Goal: Task Accomplishment & Management: Use online tool/utility

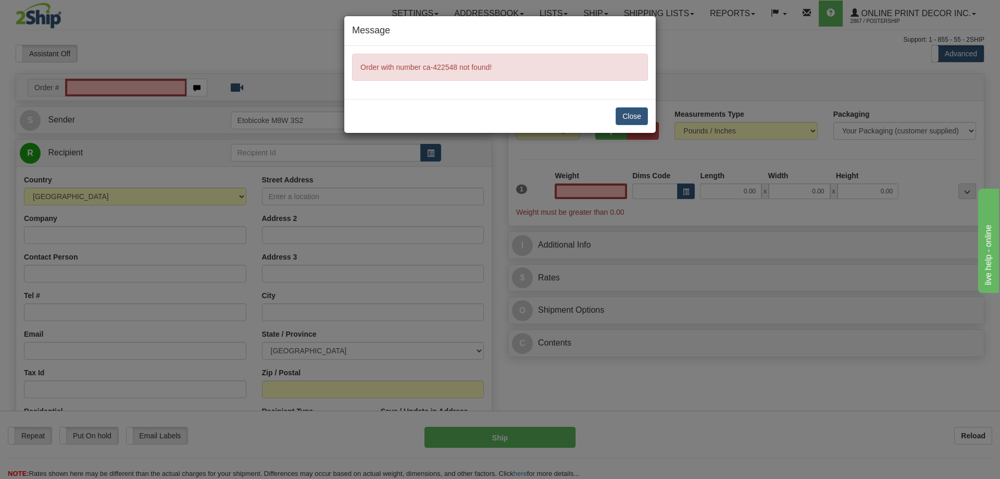
type input "0.00"
click at [628, 114] on button "Close" at bounding box center [632, 116] width 32 height 18
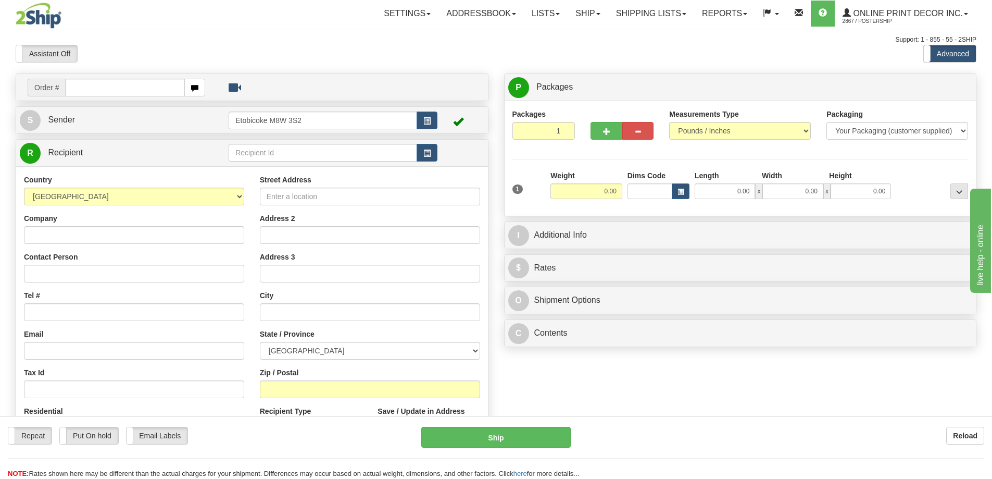
click at [110, 89] on input "text" at bounding box center [125, 88] width 120 height 18
type input "ca-422548"
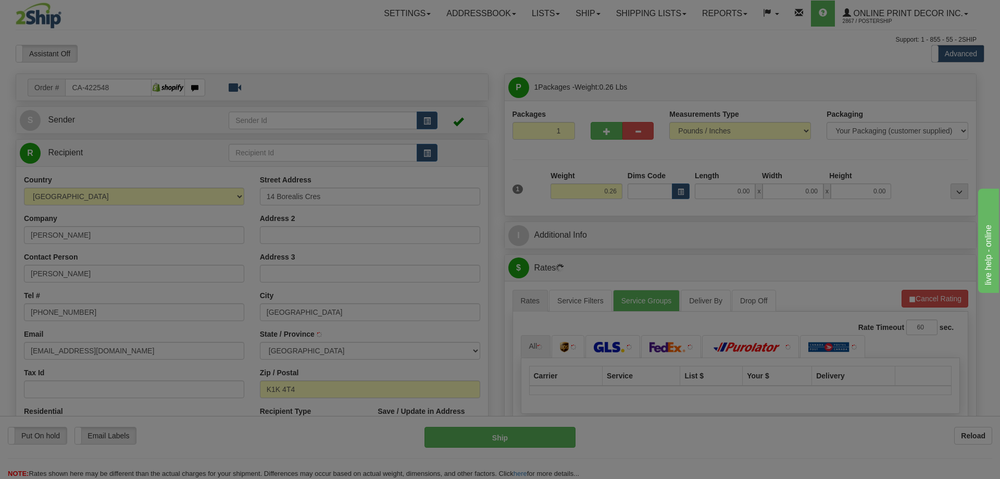
type input "[GEOGRAPHIC_DATA]"
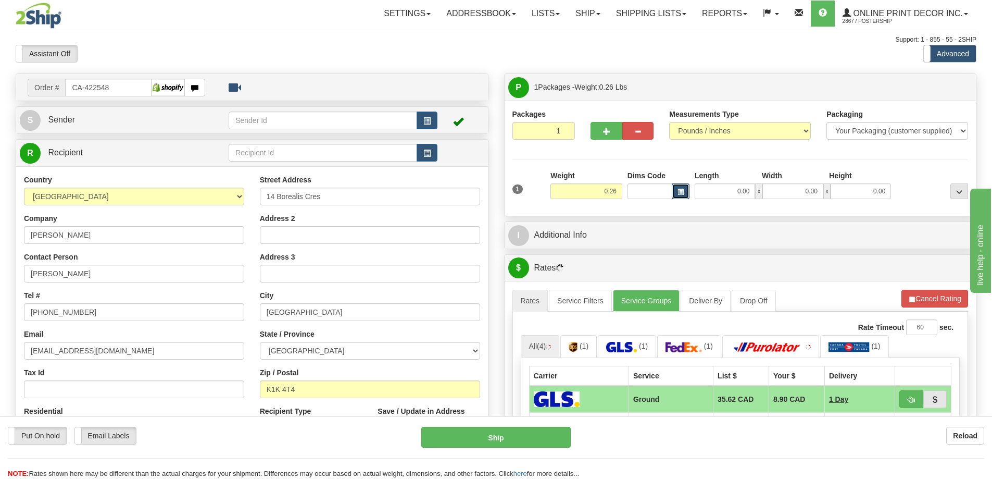
click at [678, 193] on span "button" at bounding box center [681, 192] width 6 height 6
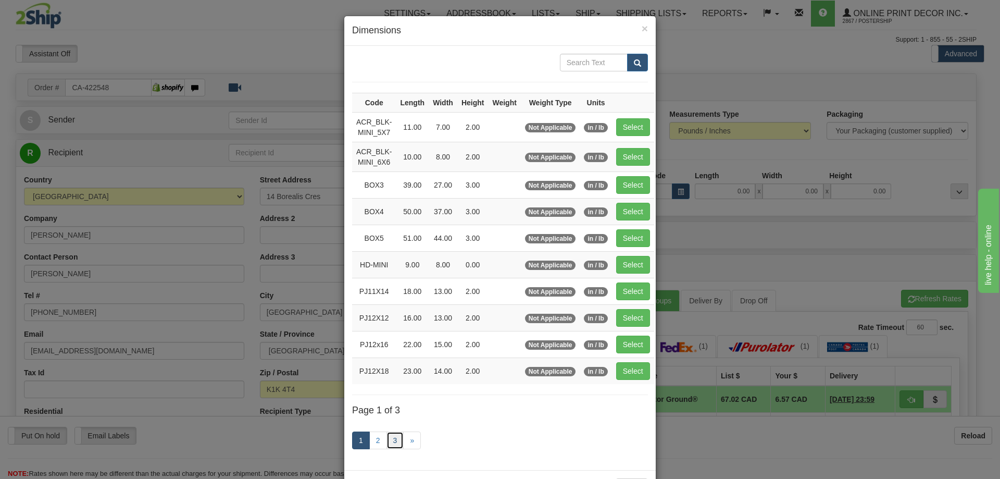
click at [388, 440] on link "3" at bounding box center [395, 440] width 18 height 18
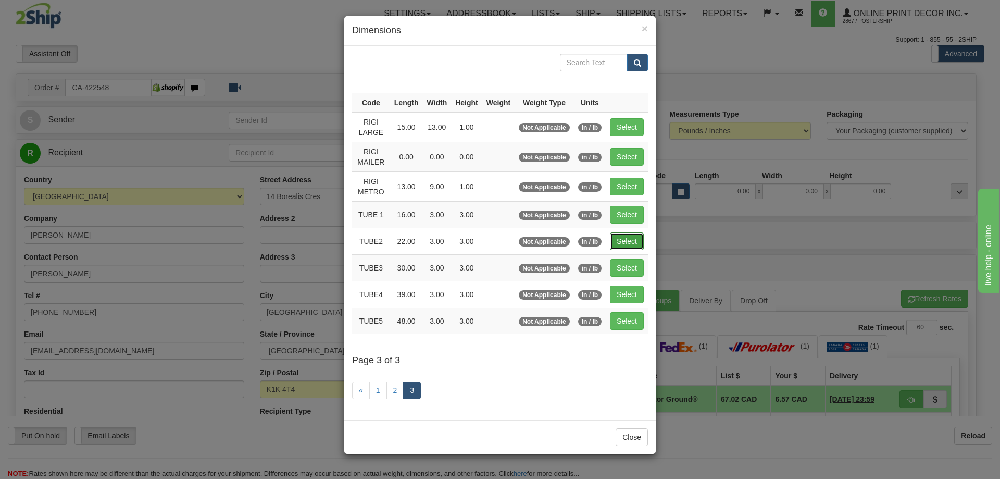
click at [626, 241] on button "Select" at bounding box center [627, 241] width 34 height 18
type input "TUBE2"
type input "22.00"
type input "3.00"
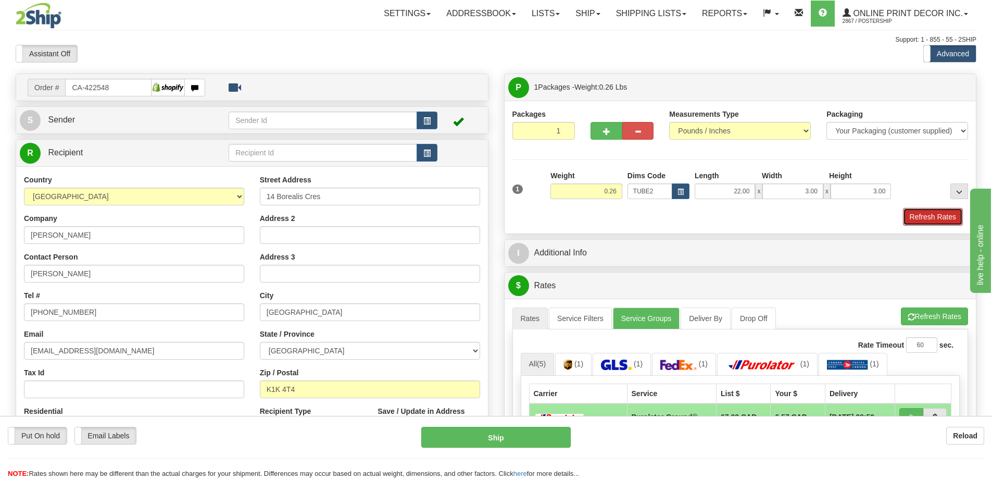
click at [930, 216] on button "Refresh Rates" at bounding box center [933, 217] width 60 height 18
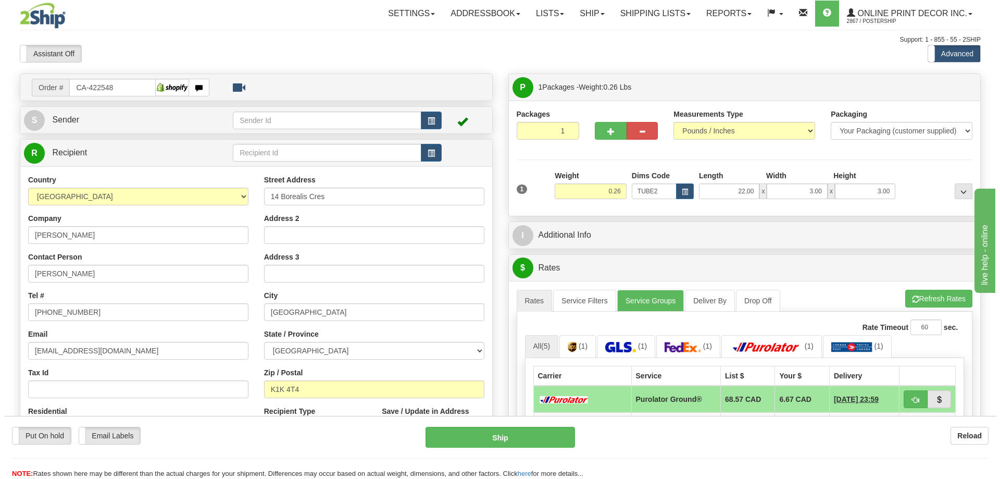
scroll to position [104, 0]
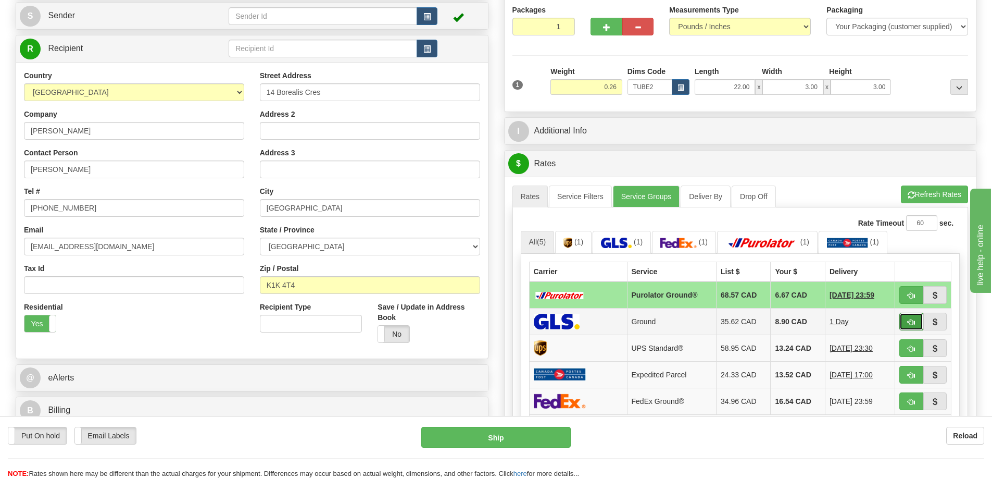
click at [906, 320] on button "button" at bounding box center [911, 321] width 24 height 18
type input "1"
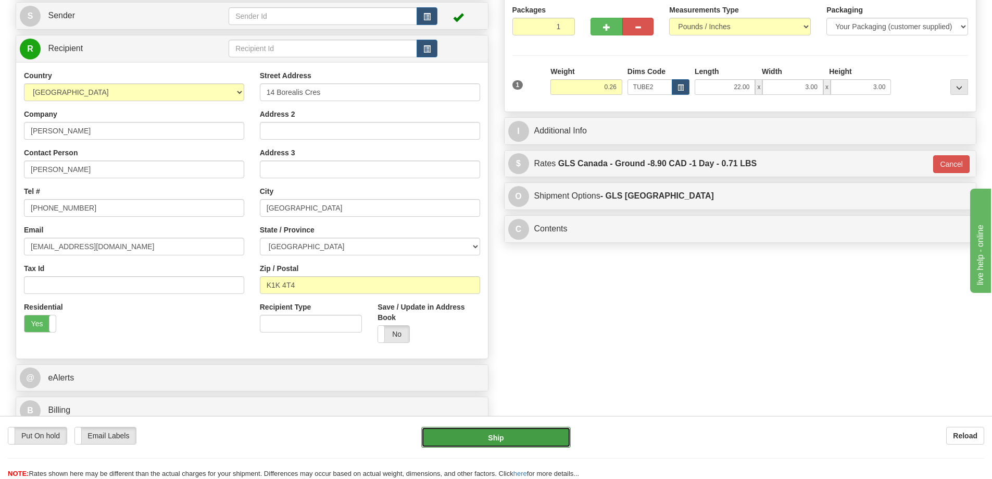
click at [547, 440] on button "Ship" at bounding box center [495, 437] width 149 height 21
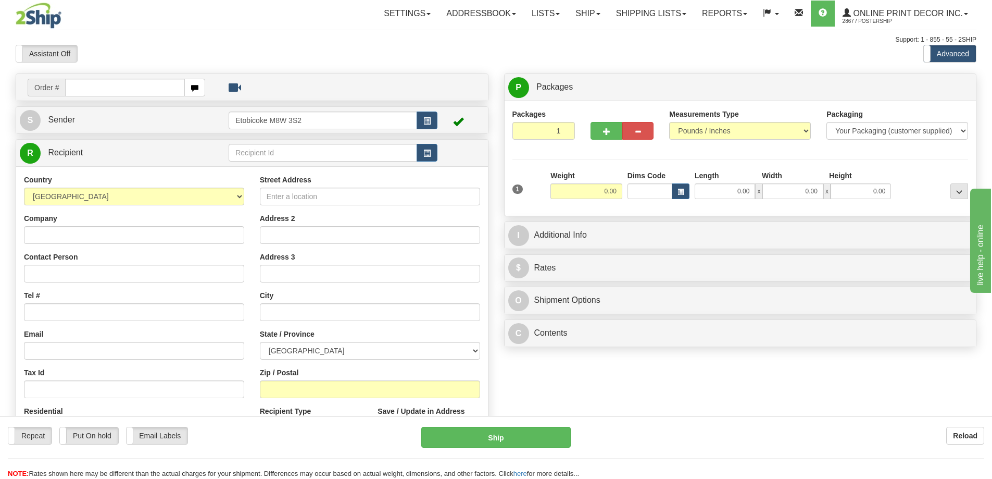
click at [400, 292] on div "City" at bounding box center [370, 305] width 220 height 31
click at [132, 90] on input "text" at bounding box center [125, 88] width 120 height 18
type input "ca-422545"
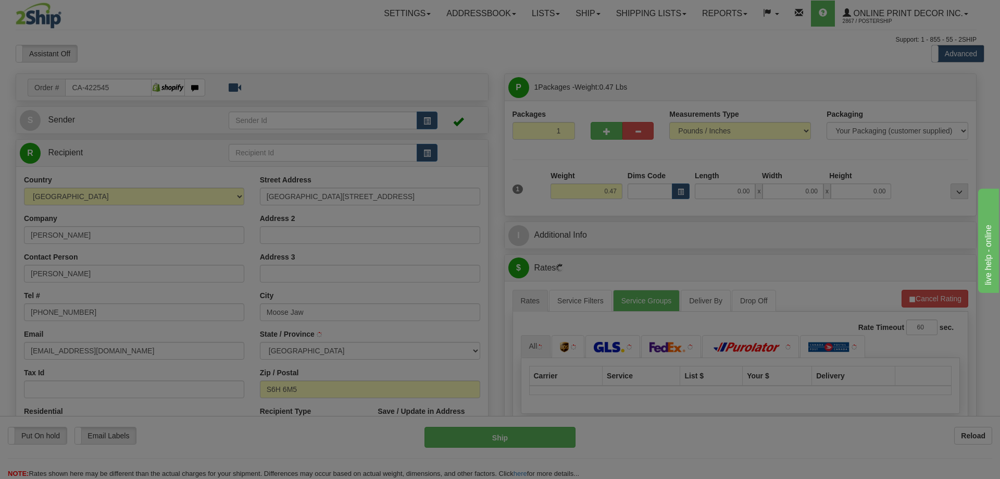
type input "MOOSE JAW"
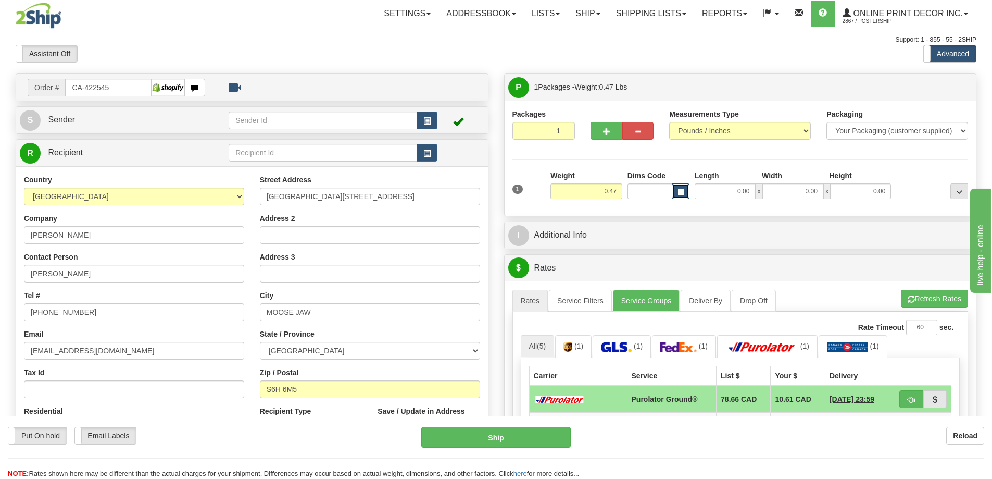
click at [680, 189] on span "button" at bounding box center [681, 192] width 6 height 6
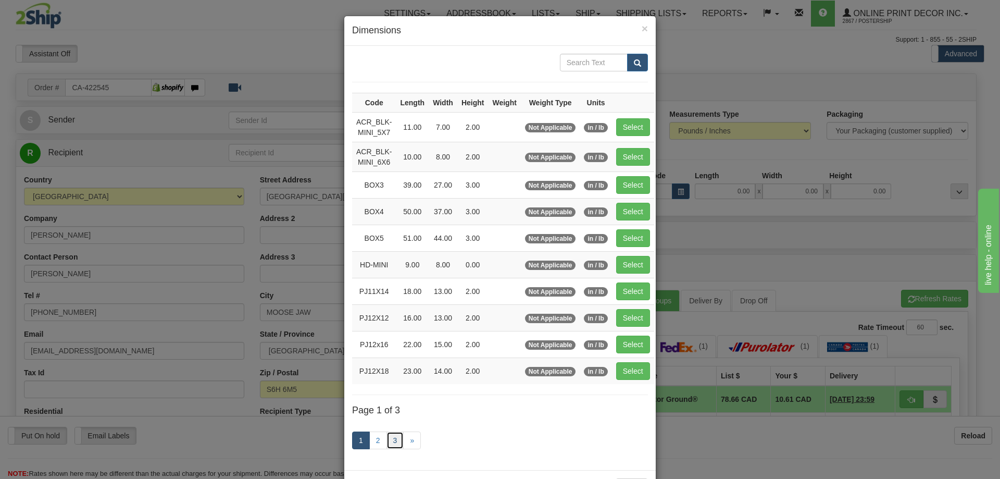
click at [388, 440] on link "3" at bounding box center [395, 440] width 18 height 18
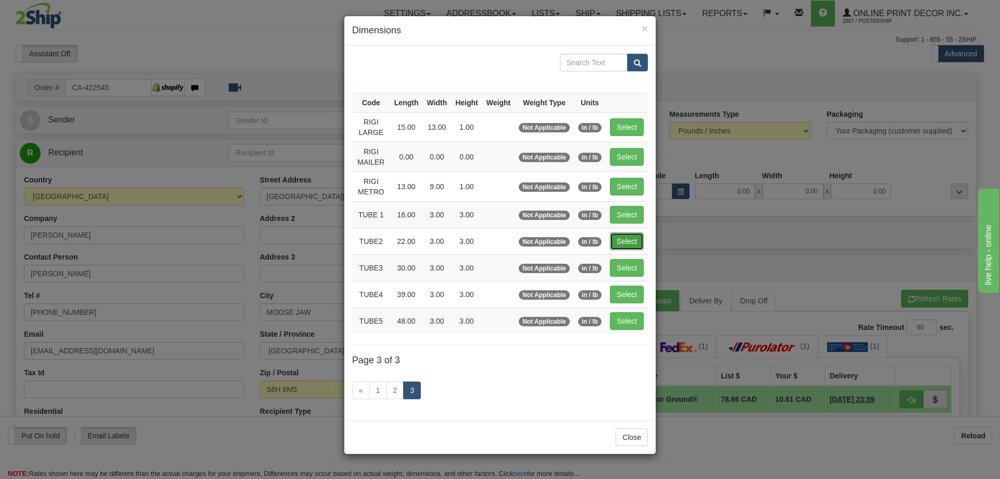
click at [613, 236] on button "Select" at bounding box center [627, 241] width 34 height 18
type input "TUBE2"
type input "22.00"
type input "3.00"
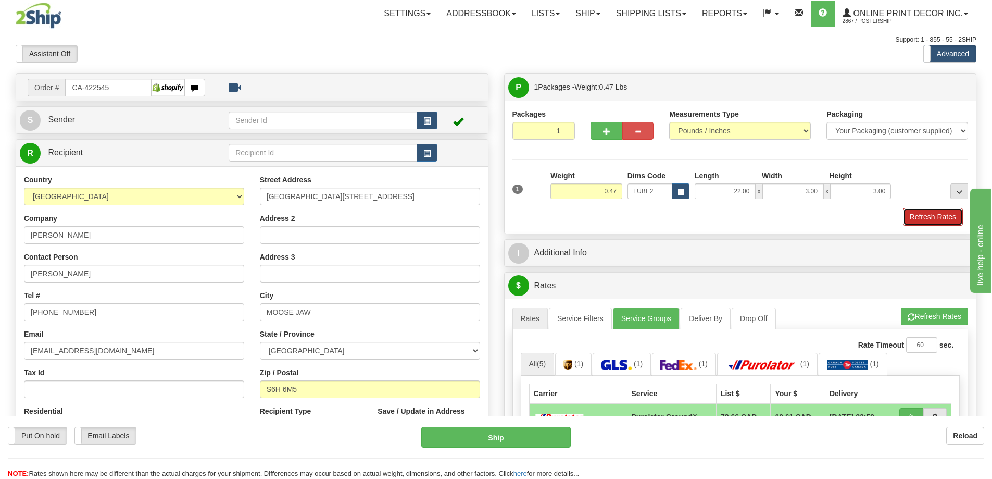
click at [931, 213] on button "Refresh Rates" at bounding box center [933, 217] width 60 height 18
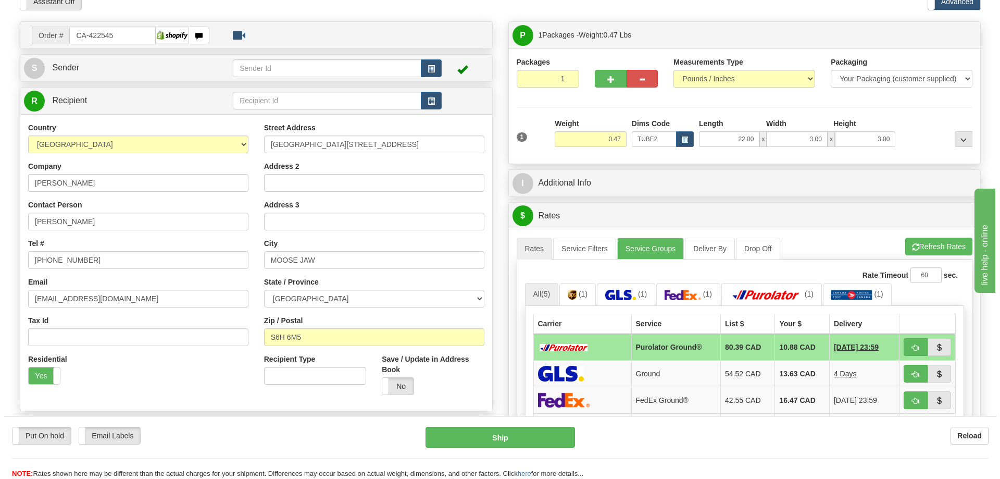
scroll to position [104, 0]
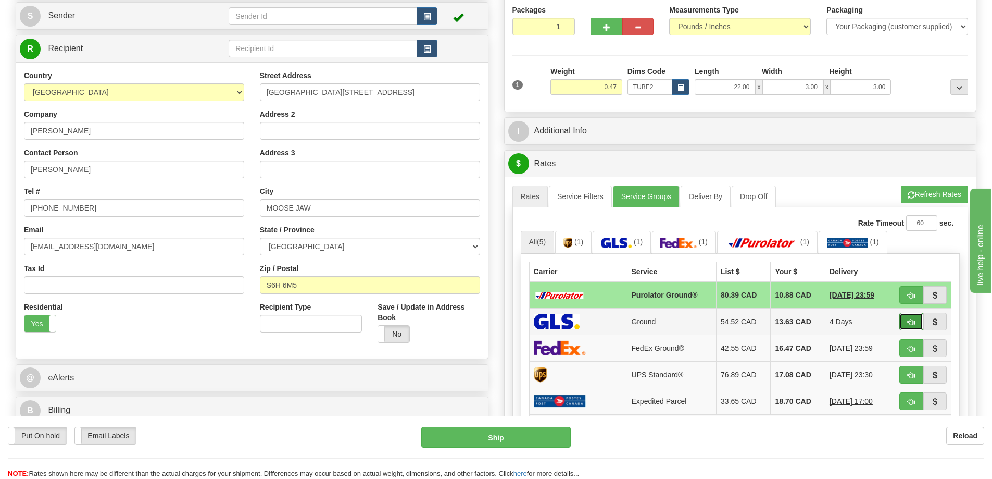
click at [906, 323] on button "button" at bounding box center [911, 321] width 24 height 18
type input "1"
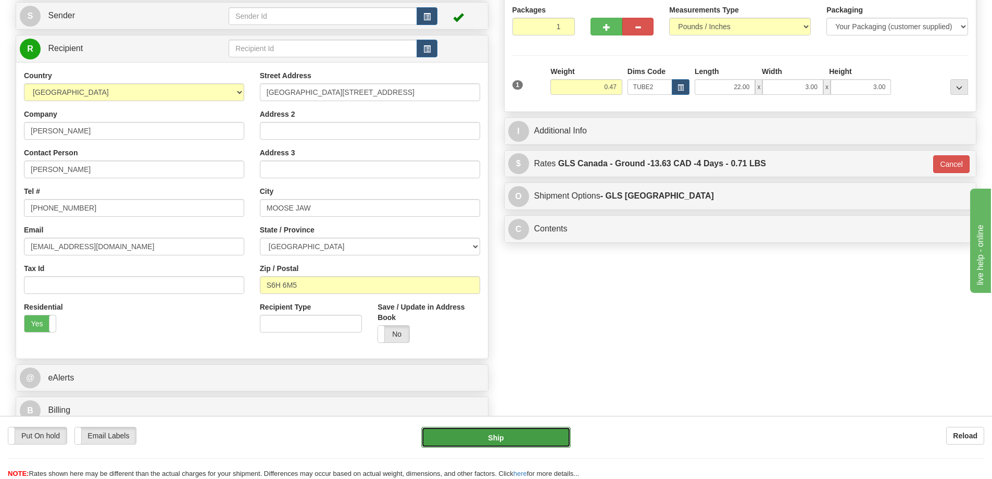
click at [532, 444] on button "Ship" at bounding box center [495, 437] width 149 height 21
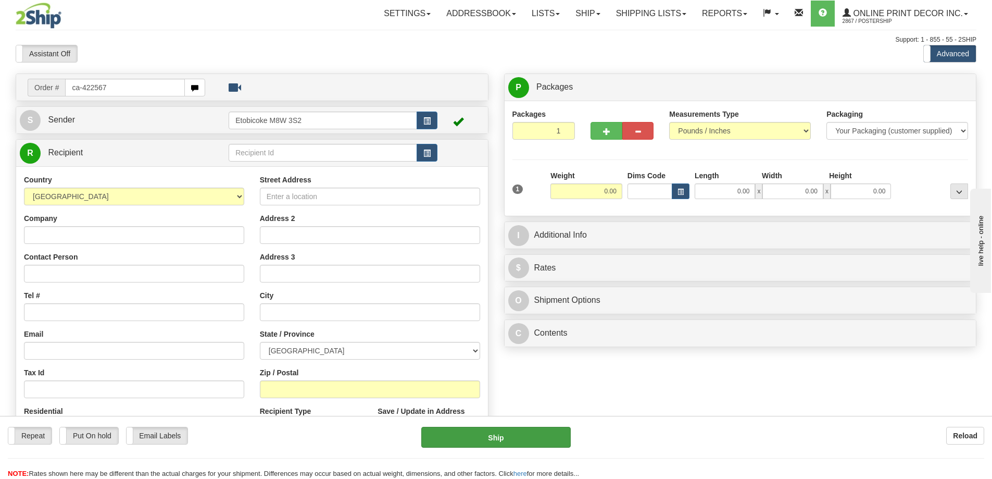
type input "ca-422567"
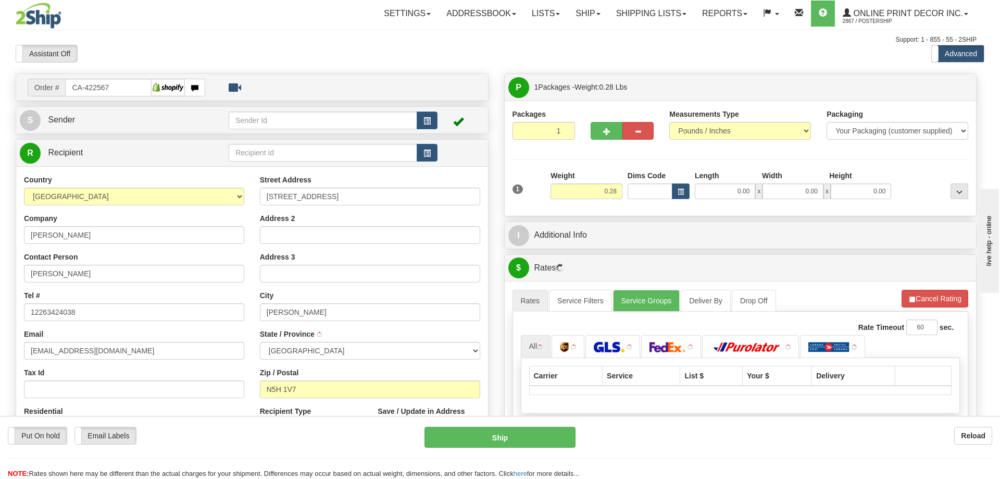
type input "AYLMER"
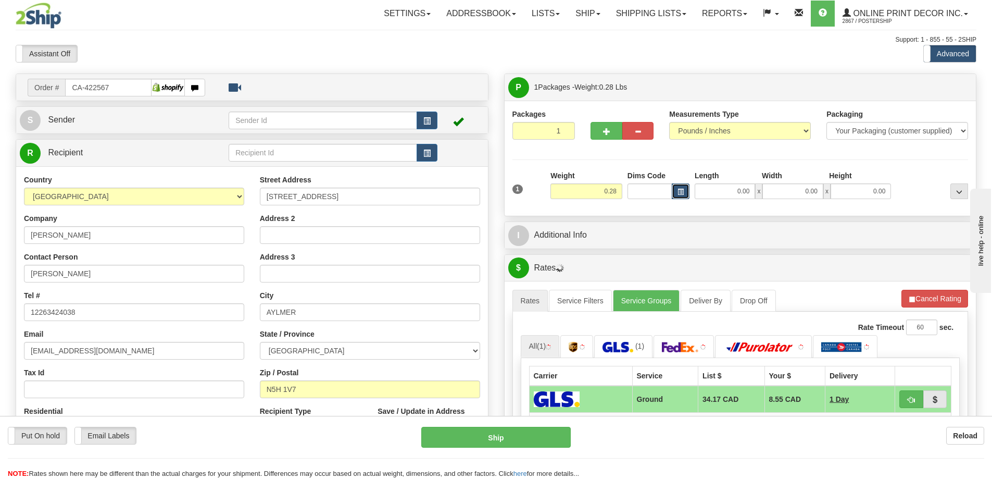
click at [678, 192] on span "button" at bounding box center [681, 192] width 6 height 6
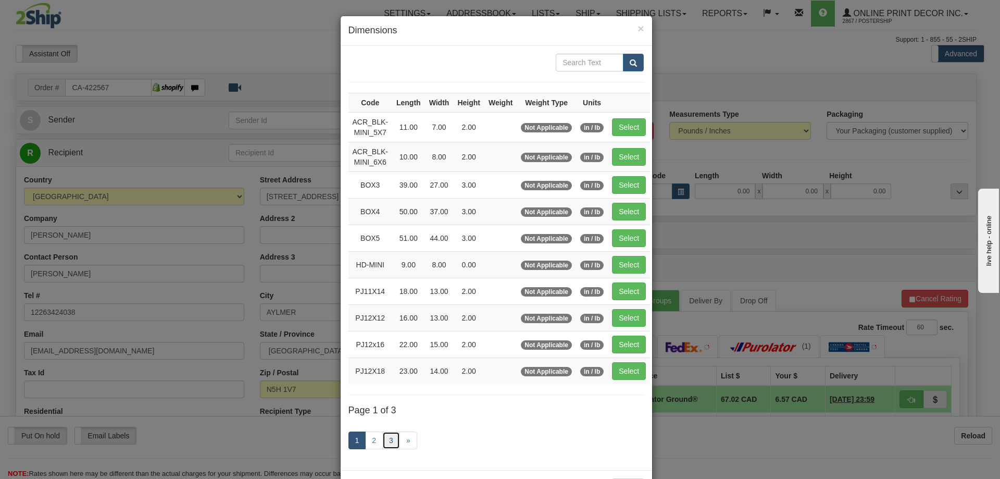
click at [385, 436] on link "3" at bounding box center [391, 440] width 18 height 18
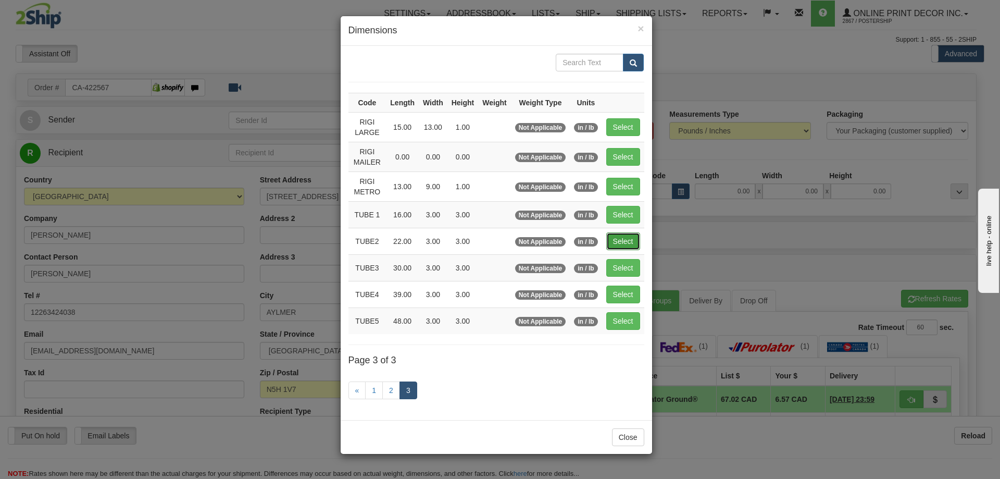
click at [618, 236] on button "Select" at bounding box center [623, 241] width 34 height 18
type input "TUBE2"
type input "22.00"
type input "3.00"
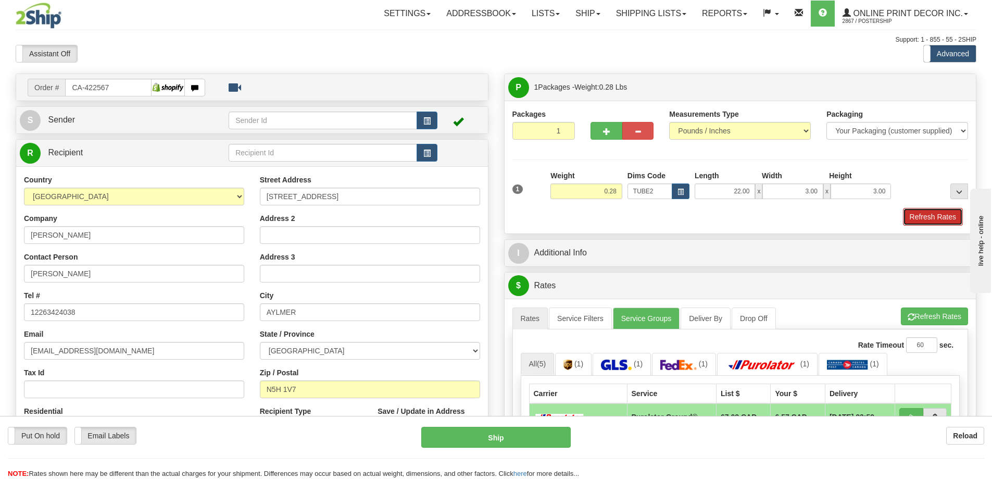
click at [925, 223] on button "Refresh Rates" at bounding box center [933, 217] width 60 height 18
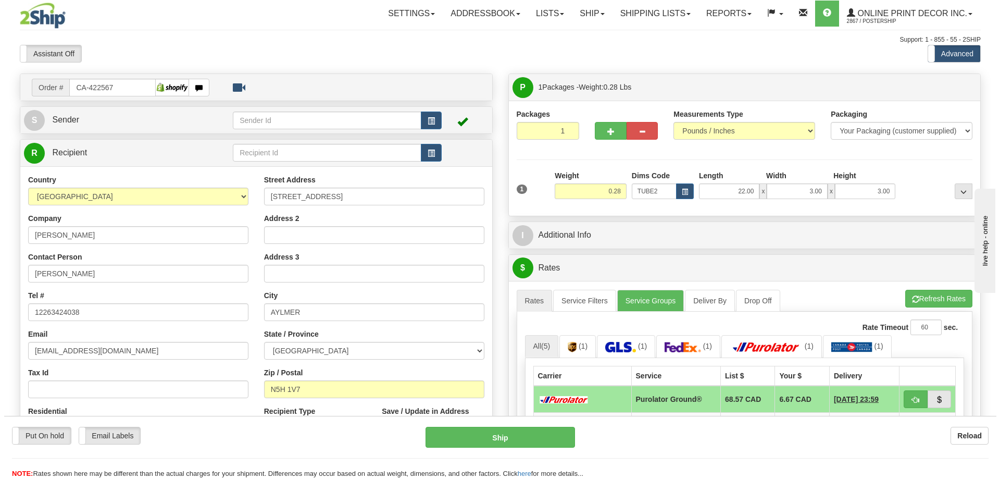
scroll to position [156, 0]
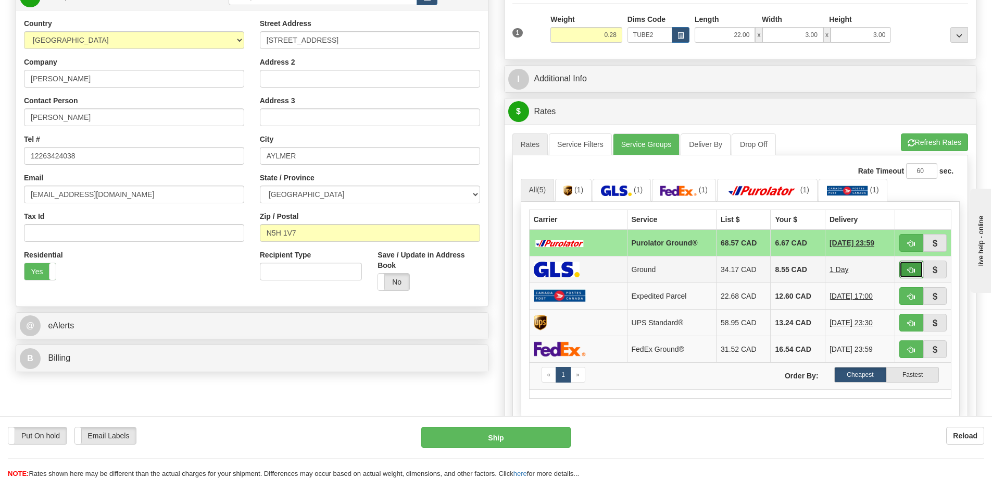
click at [916, 271] on button "button" at bounding box center [911, 269] width 24 height 18
type input "1"
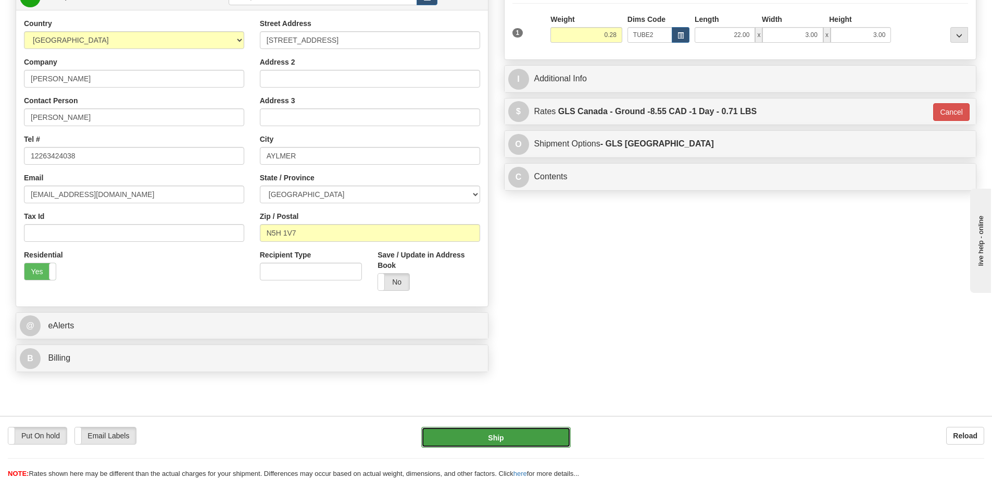
click at [540, 436] on button "Ship" at bounding box center [495, 437] width 149 height 21
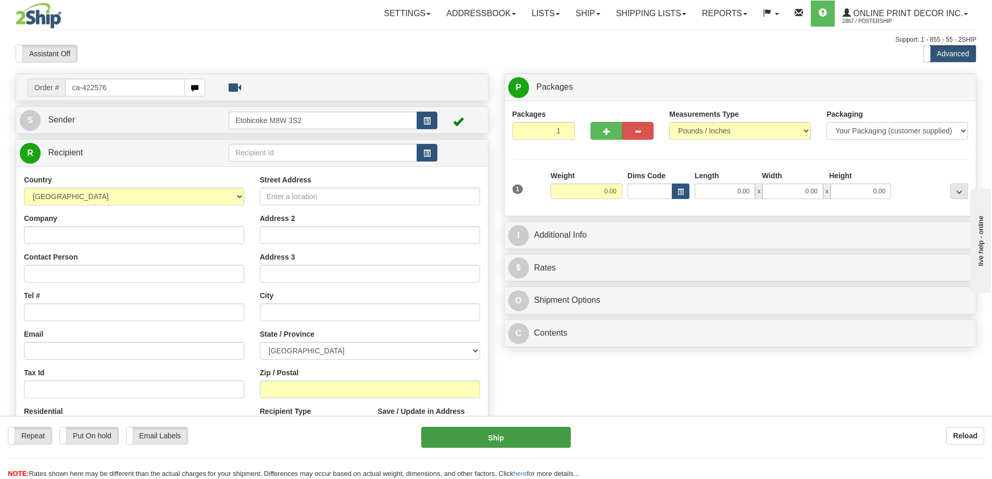
type input "ca-422576"
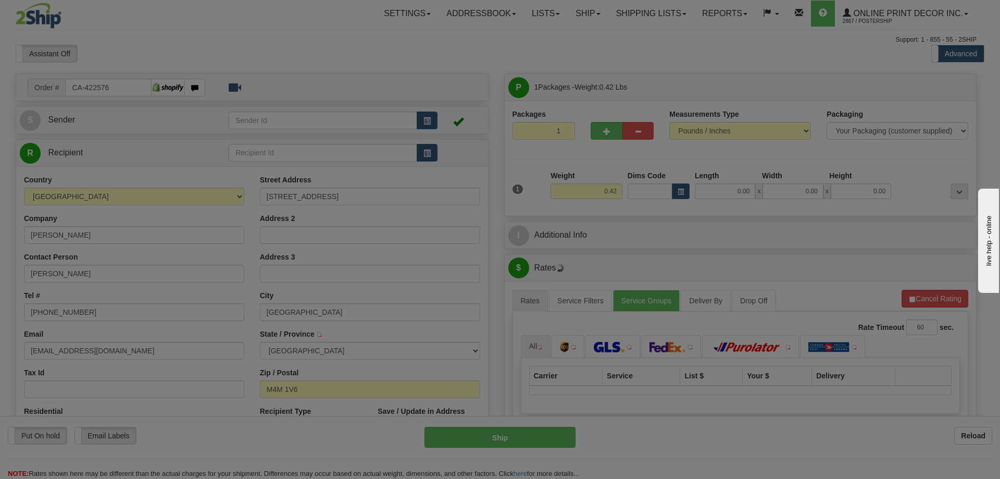
type input "TORONTO"
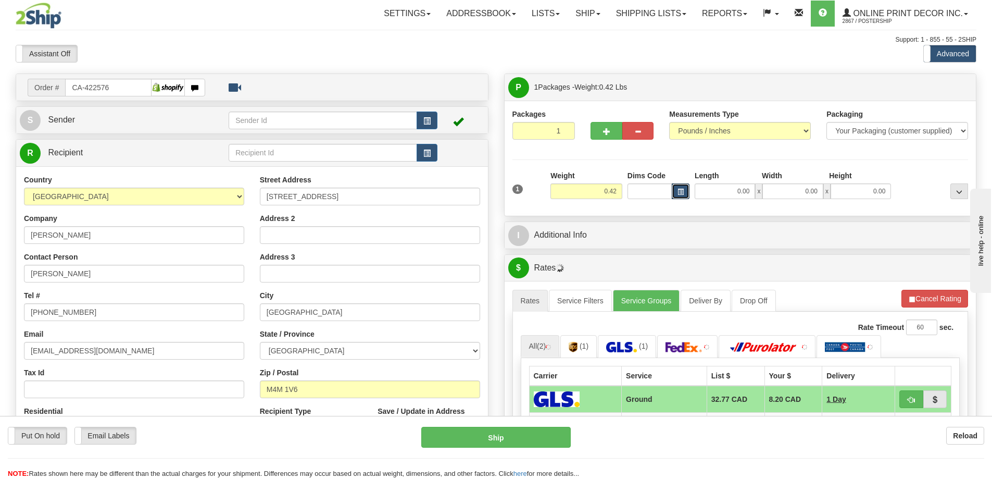
click at [682, 193] on span "button" at bounding box center [681, 192] width 6 height 6
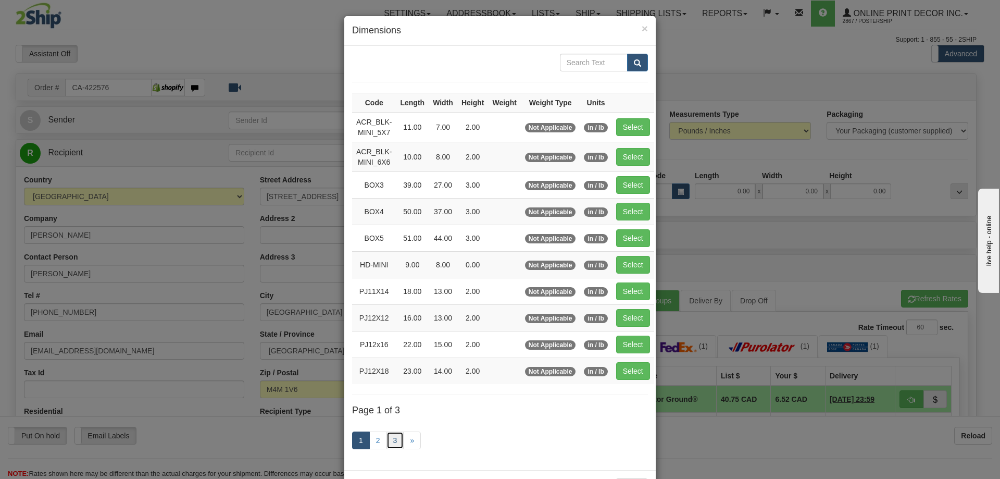
click at [388, 440] on link "3" at bounding box center [395, 440] width 18 height 18
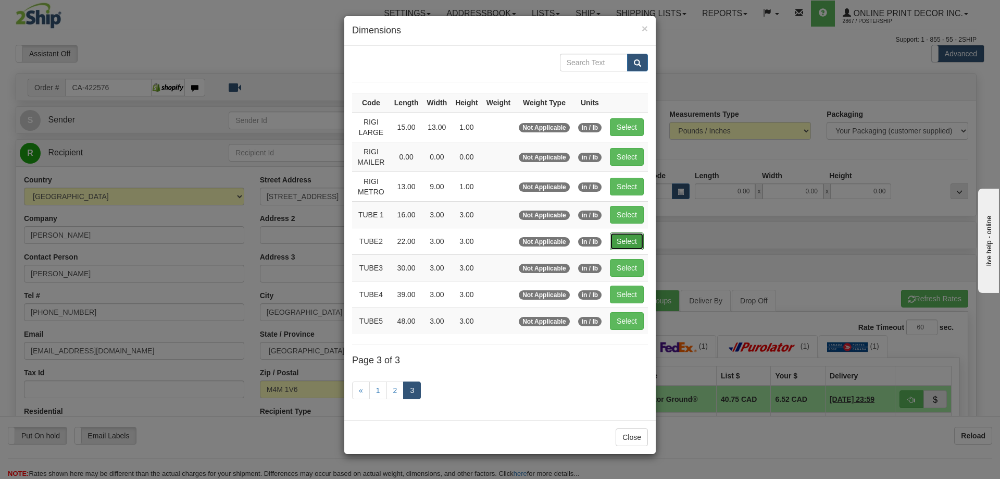
click at [612, 235] on button "Select" at bounding box center [627, 241] width 34 height 18
type input "TUBE2"
type input "22.00"
type input "3.00"
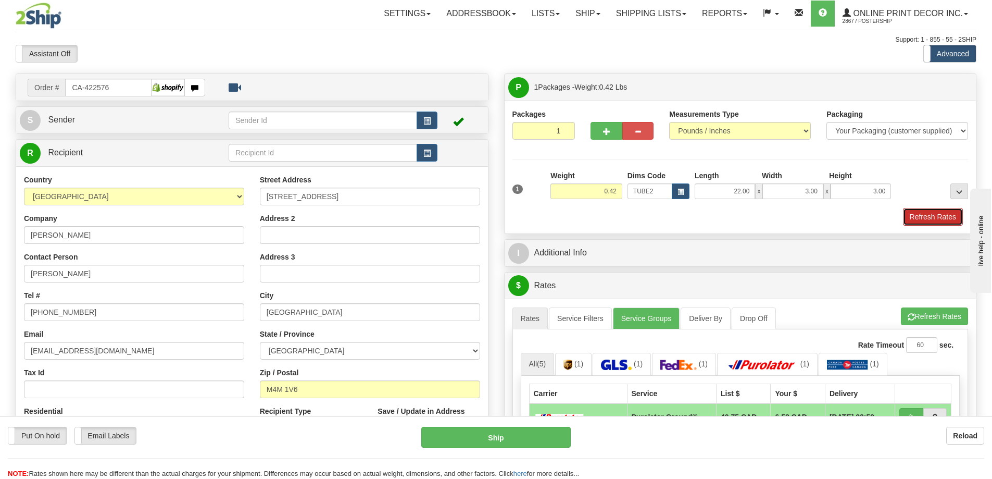
click at [938, 214] on button "Refresh Rates" at bounding box center [933, 217] width 60 height 18
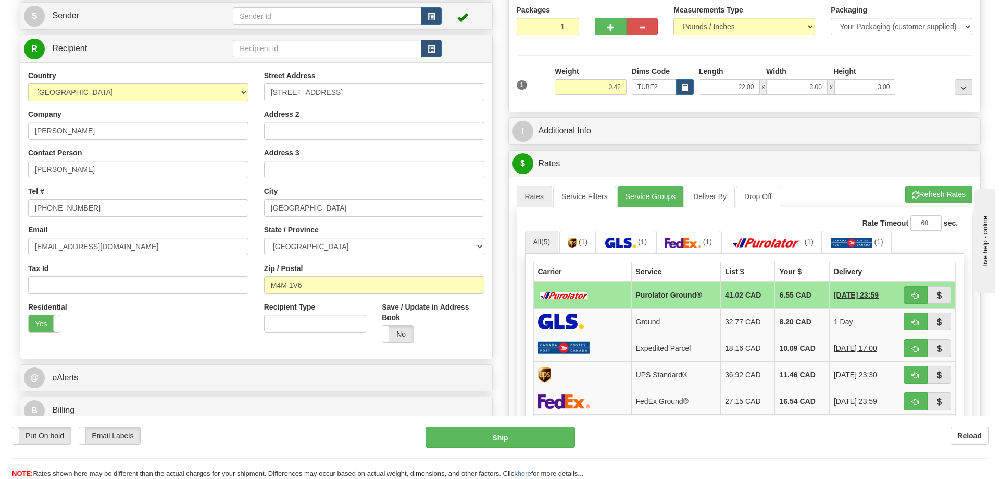
scroll to position [156, 0]
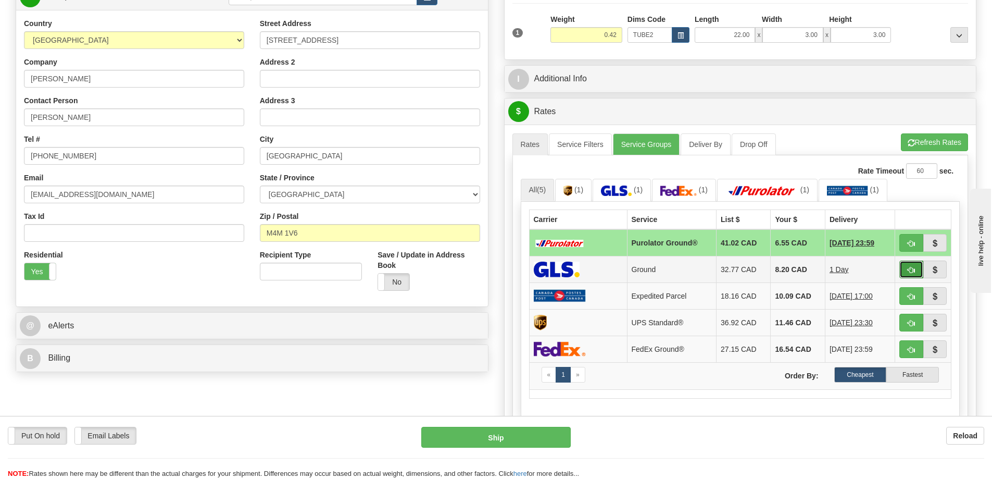
click at [900, 268] on button "button" at bounding box center [911, 269] width 24 height 18
type input "1"
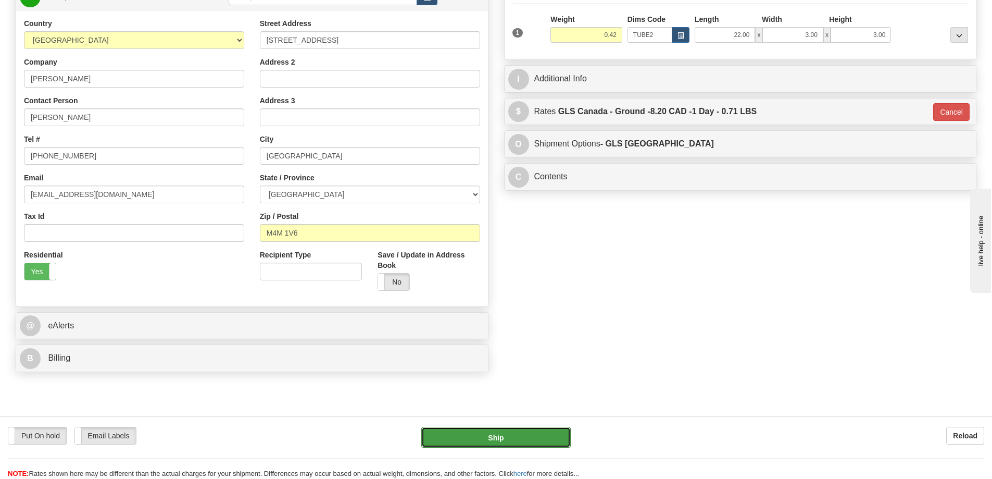
click at [525, 436] on button "Ship" at bounding box center [495, 437] width 149 height 21
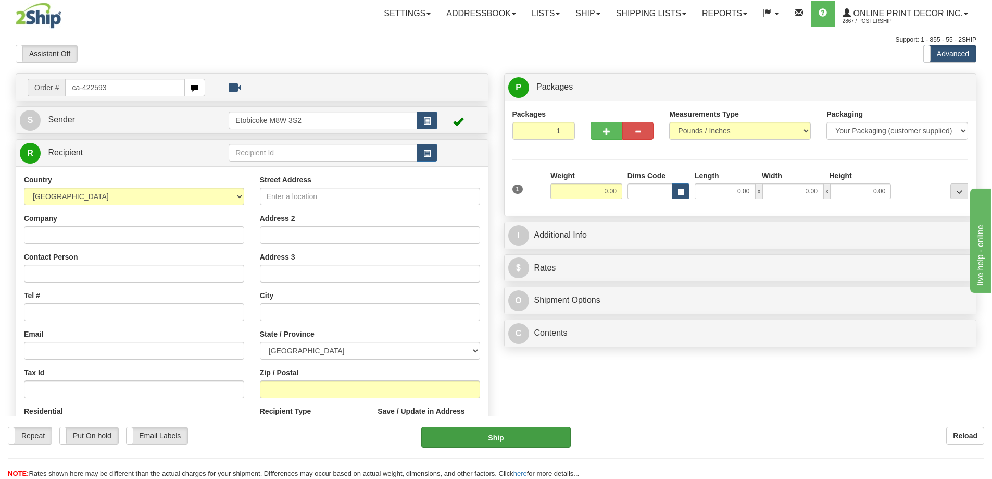
type input "ca-422593"
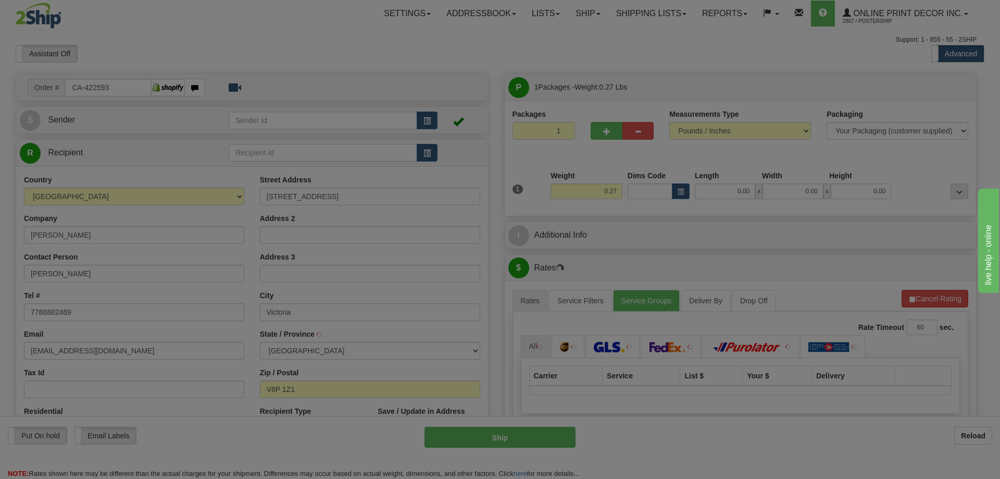
type input "VICTORIA"
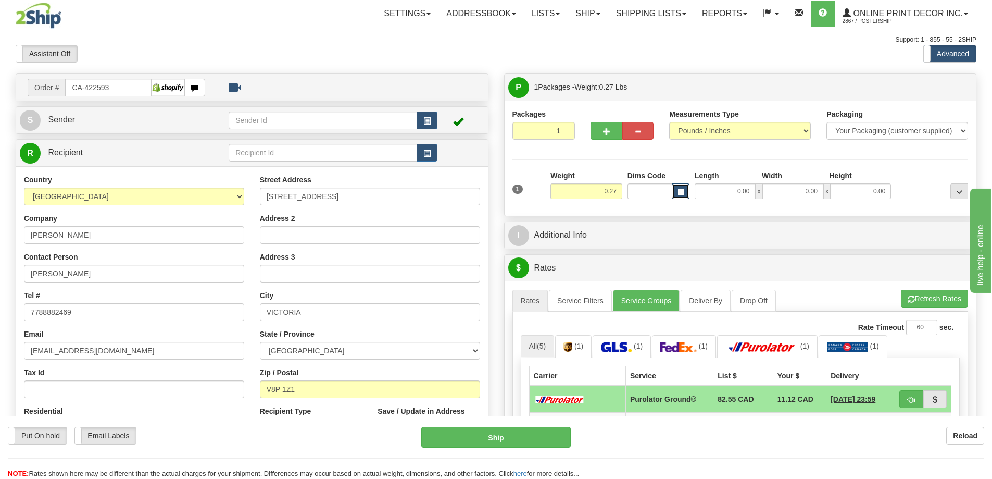
click at [684, 189] on button "button" at bounding box center [681, 191] width 18 height 16
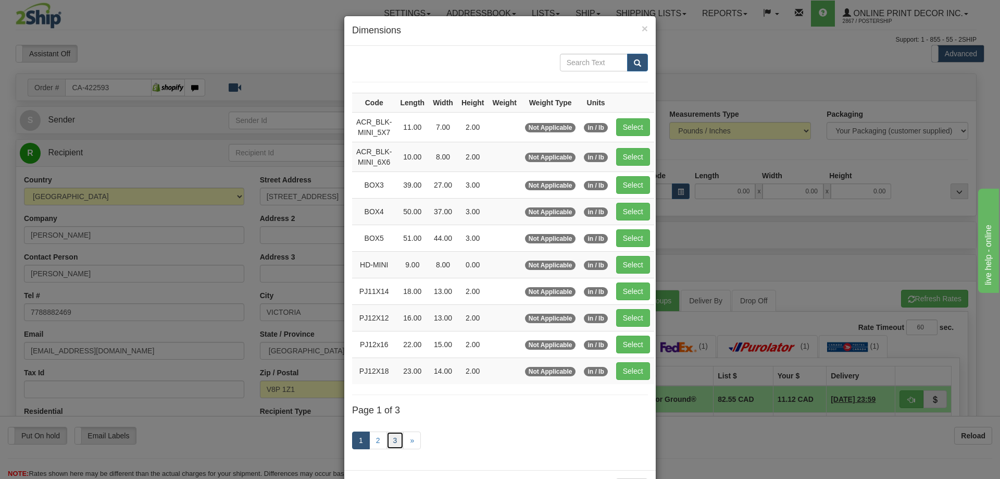
click at [389, 436] on link "3" at bounding box center [395, 440] width 18 height 18
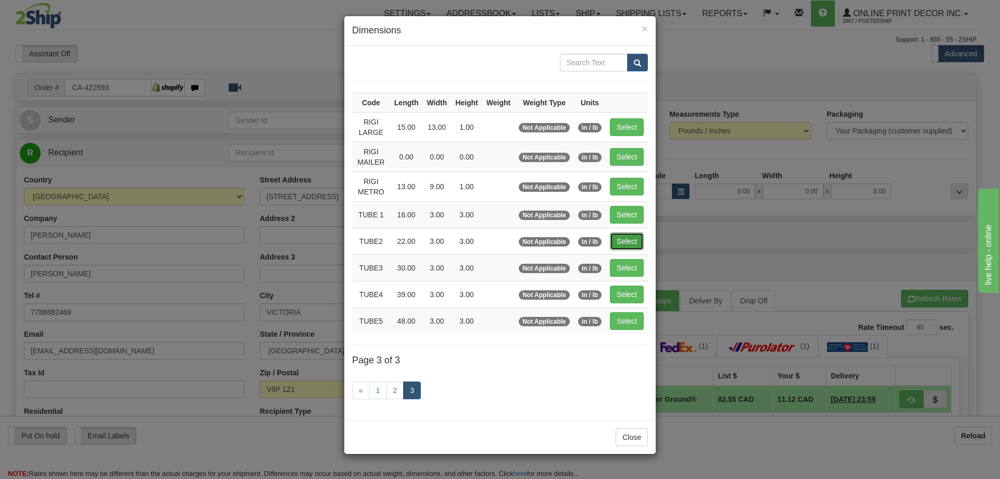
click at [630, 234] on button "Select" at bounding box center [627, 241] width 34 height 18
type input "TUBE2"
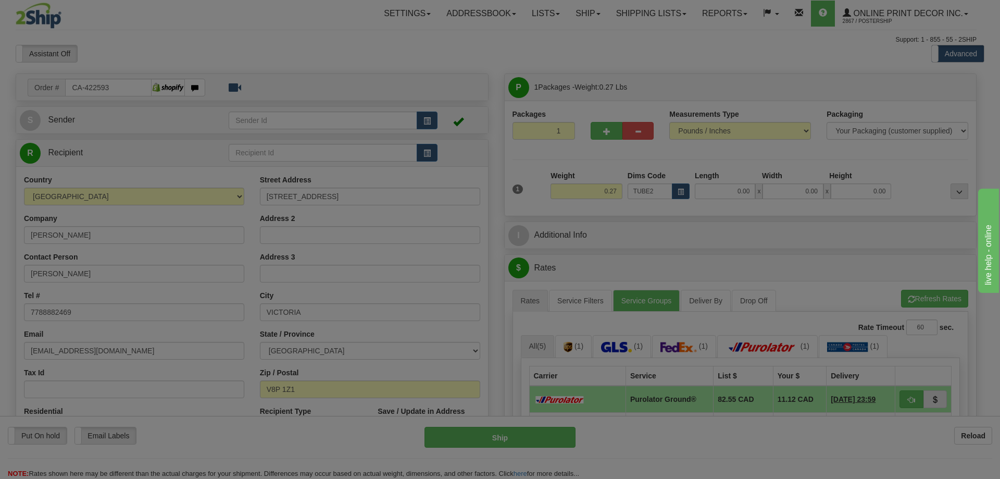
type input "22.00"
type input "3.00"
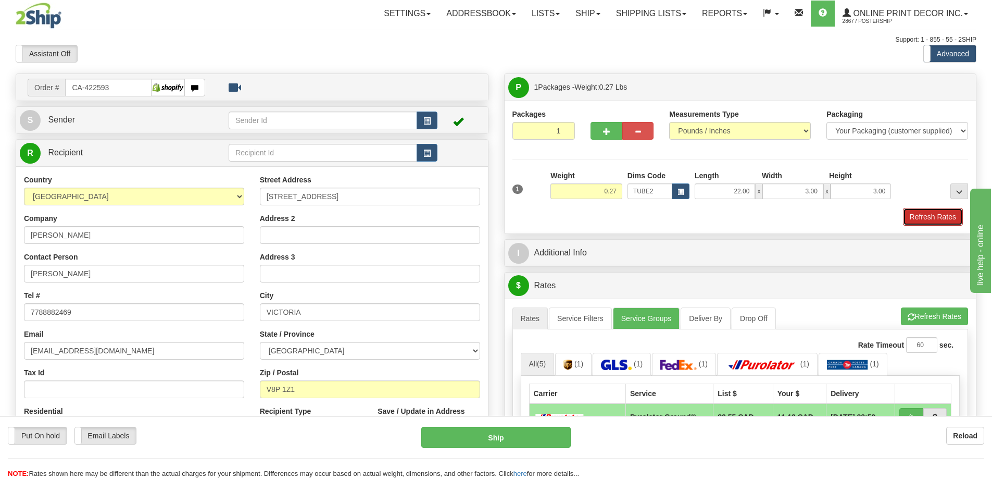
click at [923, 215] on button "Refresh Rates" at bounding box center [933, 217] width 60 height 18
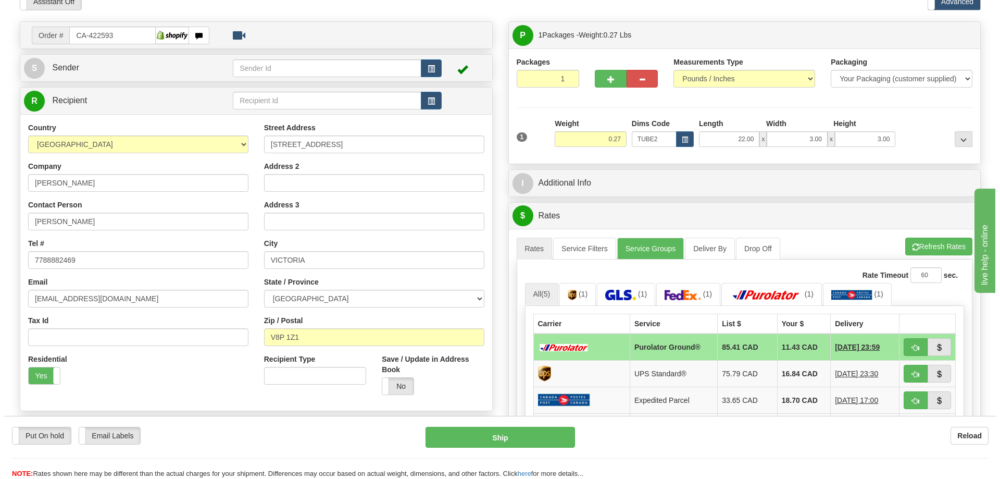
scroll to position [104, 0]
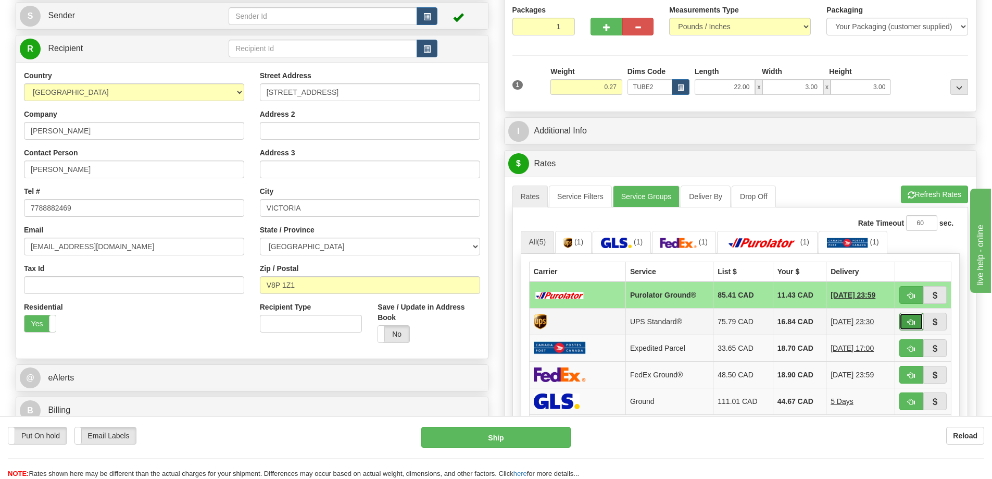
click at [915, 318] on button "button" at bounding box center [911, 321] width 24 height 18
type input "11"
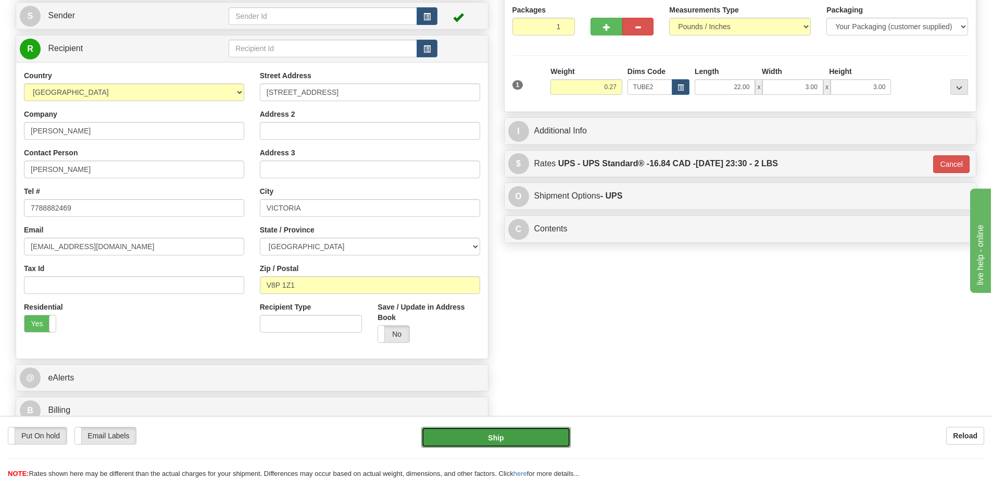
click at [477, 437] on button "Ship" at bounding box center [495, 437] width 149 height 21
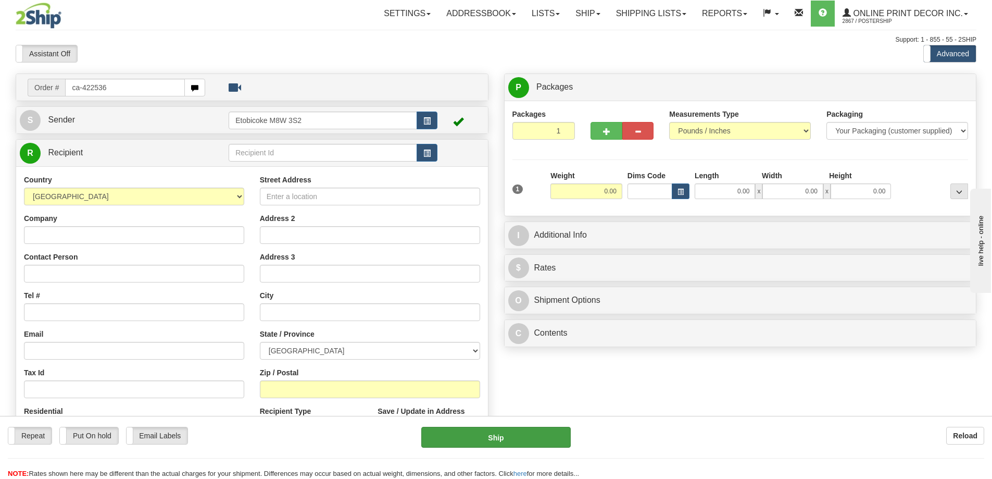
type input "ca-422536"
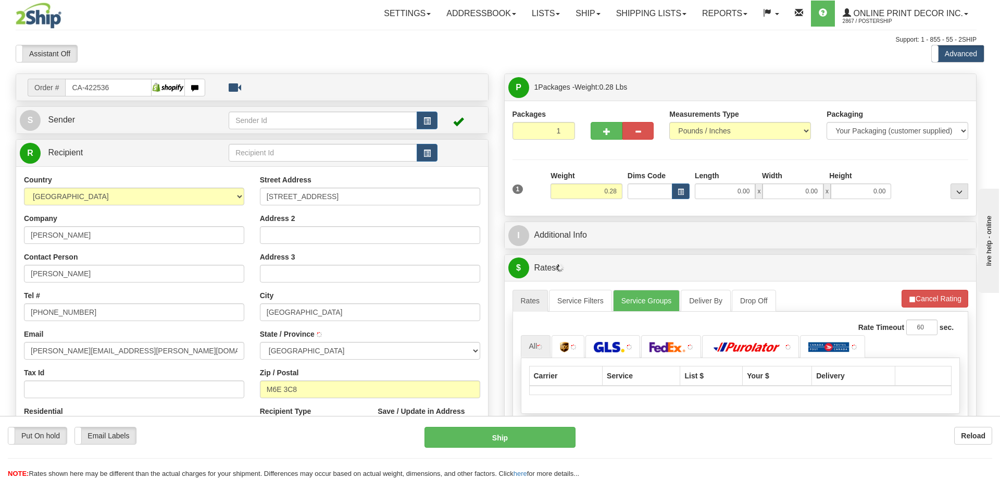
type input "YORK"
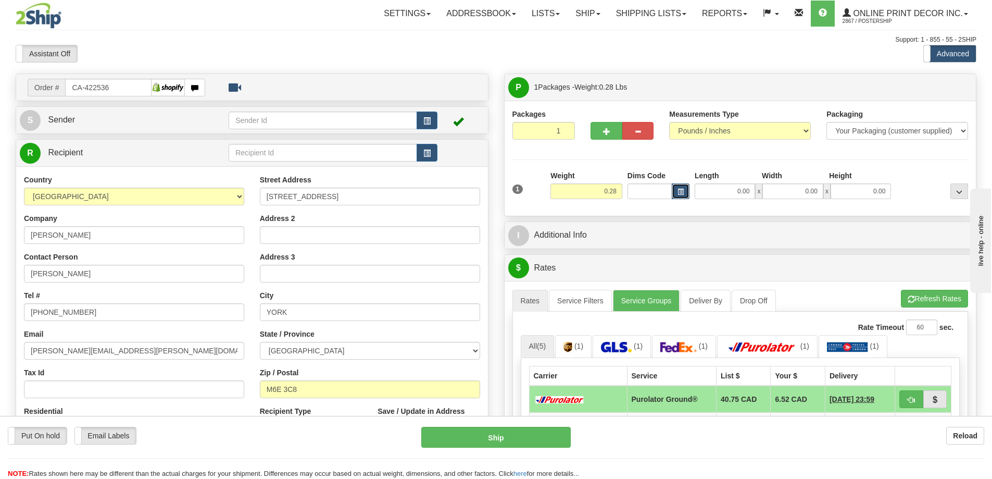
click at [681, 189] on span "button" at bounding box center [681, 192] width 6 height 6
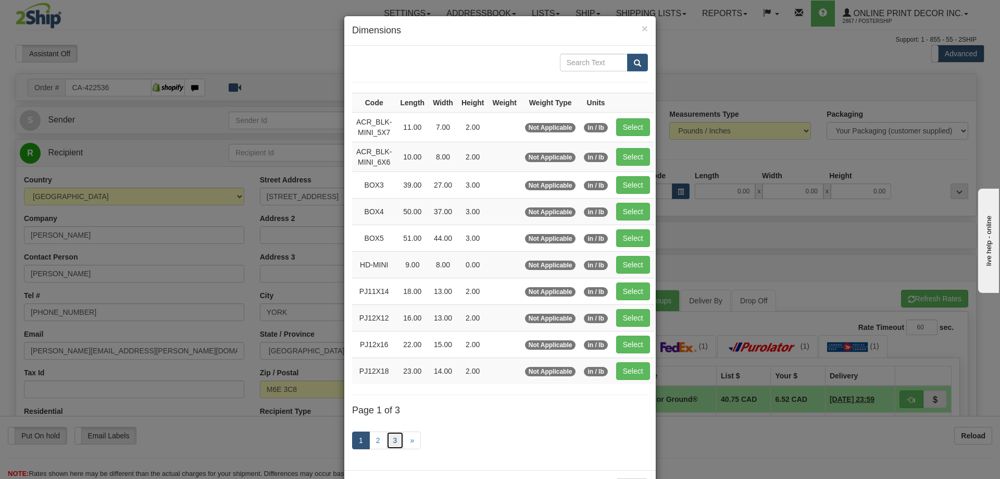
click at [394, 435] on link "3" at bounding box center [395, 440] width 18 height 18
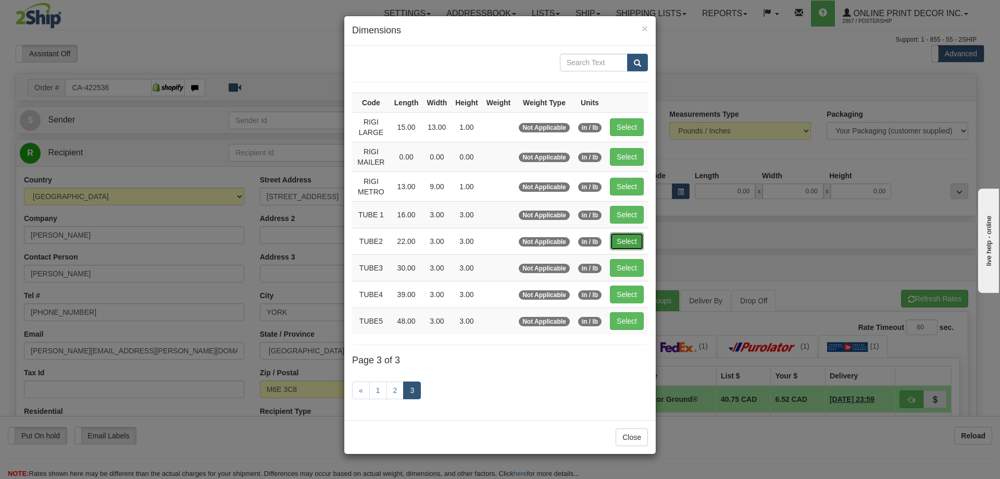
click at [631, 234] on button "Select" at bounding box center [627, 241] width 34 height 18
type input "TUBE2"
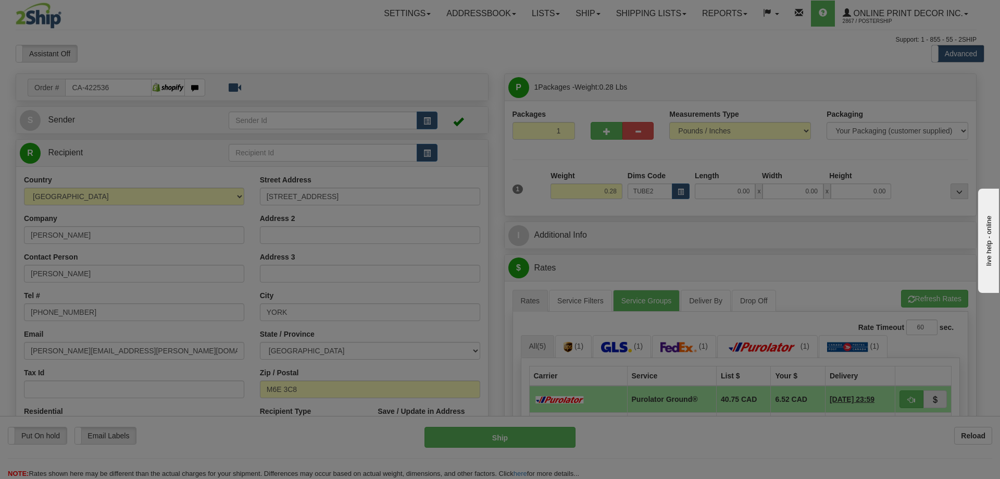
type input "22.00"
type input "3.00"
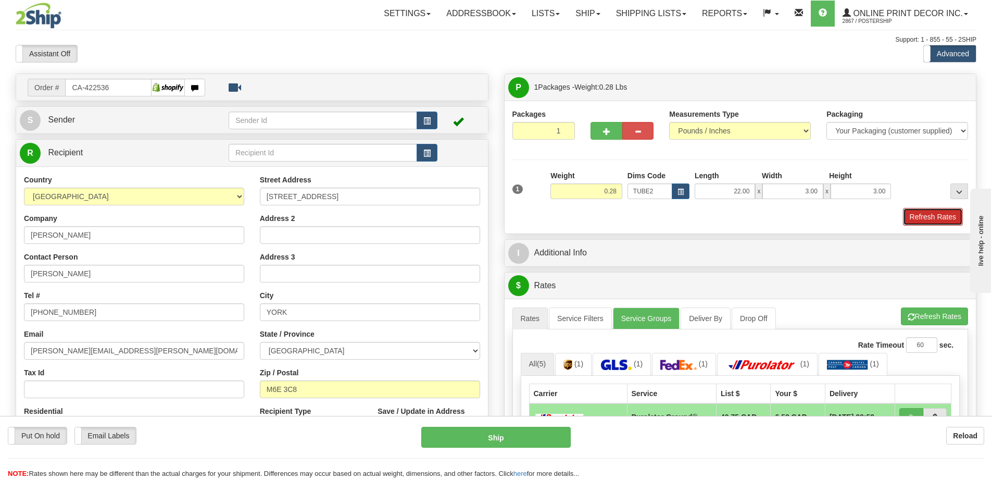
click at [947, 212] on button "Refresh Rates" at bounding box center [933, 217] width 60 height 18
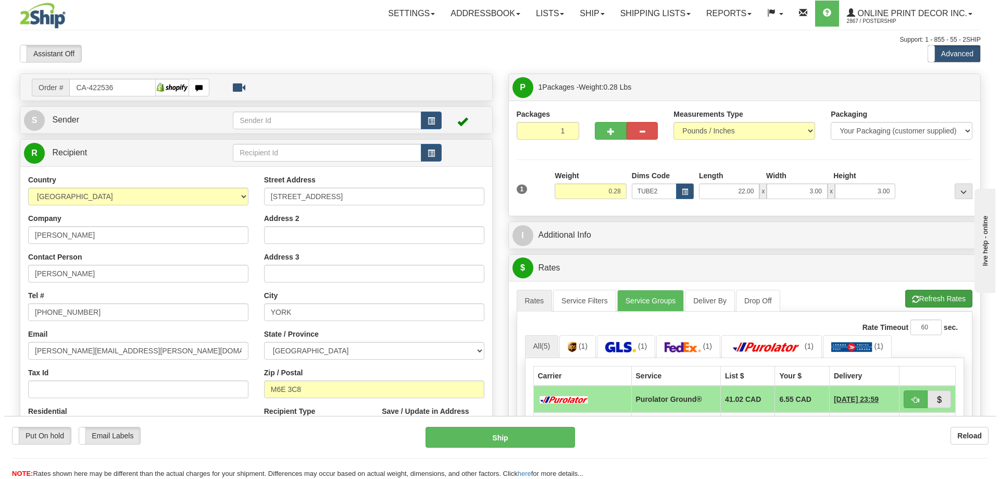
scroll to position [104, 0]
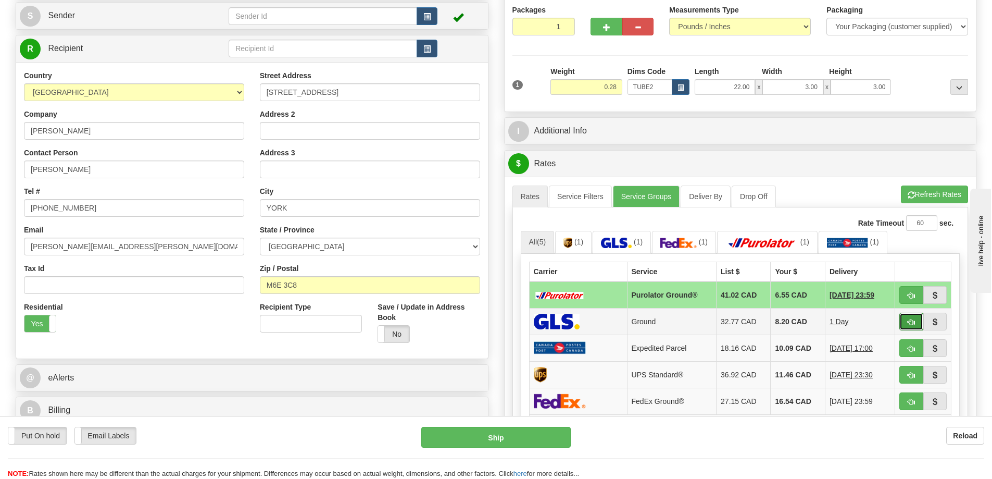
click at [911, 320] on span "button" at bounding box center [911, 322] width 7 height 7
type input "1"
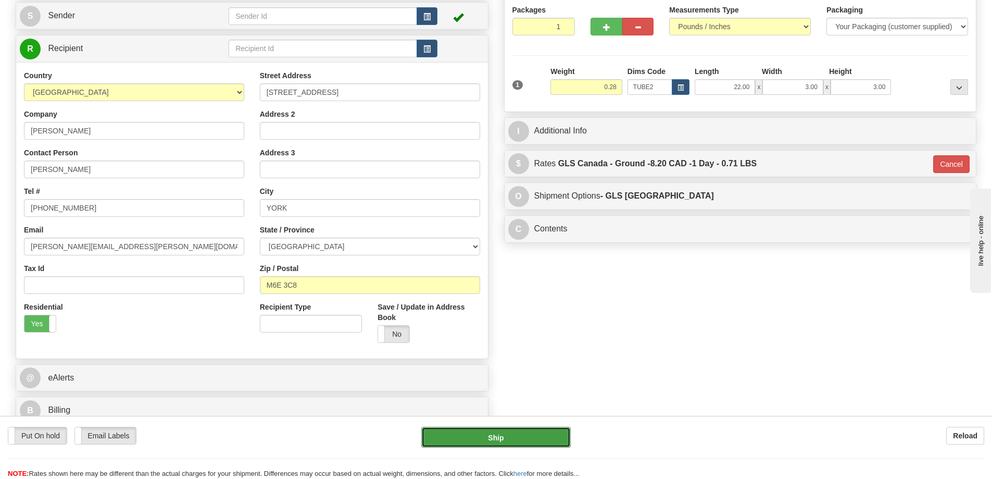
click at [553, 432] on button "Ship" at bounding box center [495, 437] width 149 height 21
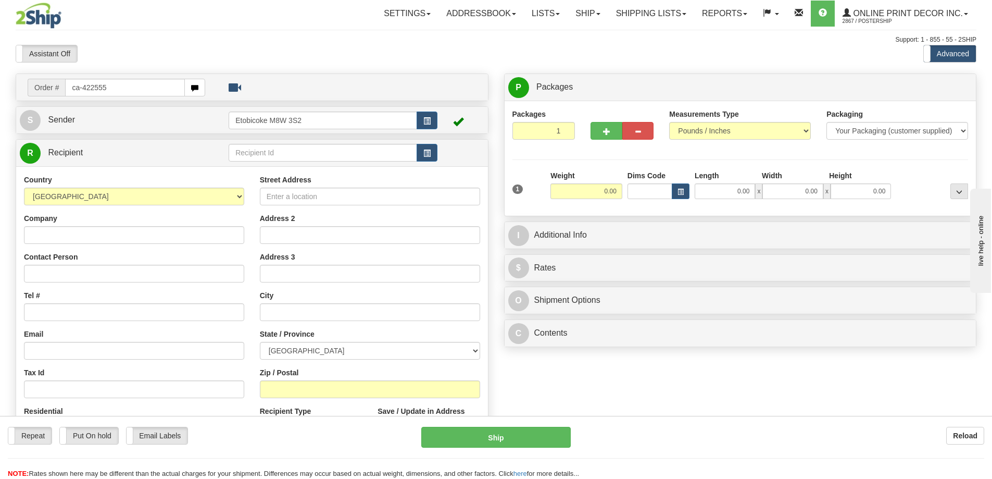
type input "ca-422555"
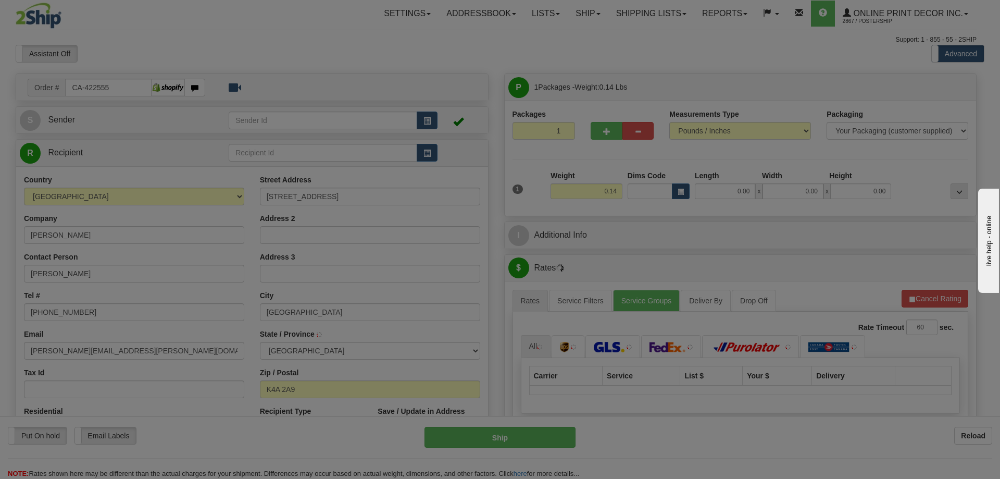
type input "ORLEANS"
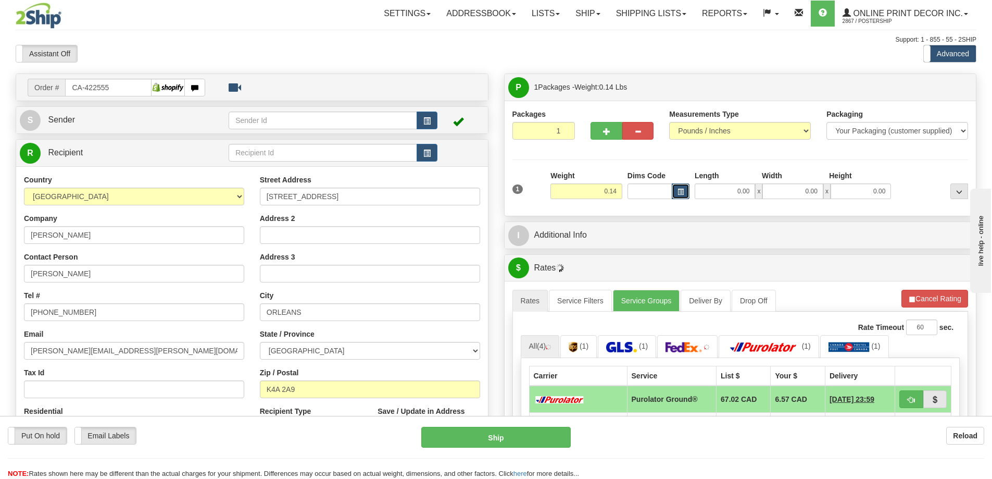
click at [680, 189] on span "button" at bounding box center [681, 192] width 6 height 6
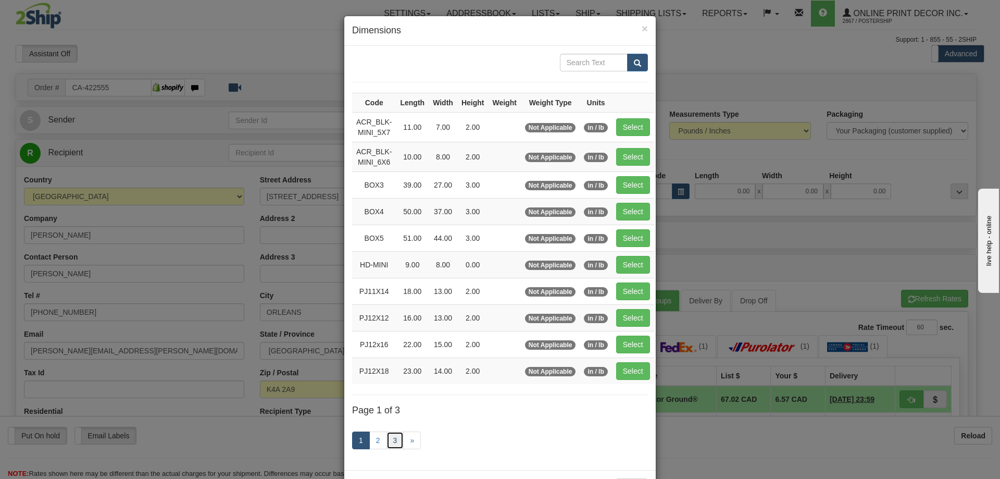
click at [387, 441] on link "3" at bounding box center [395, 440] width 18 height 18
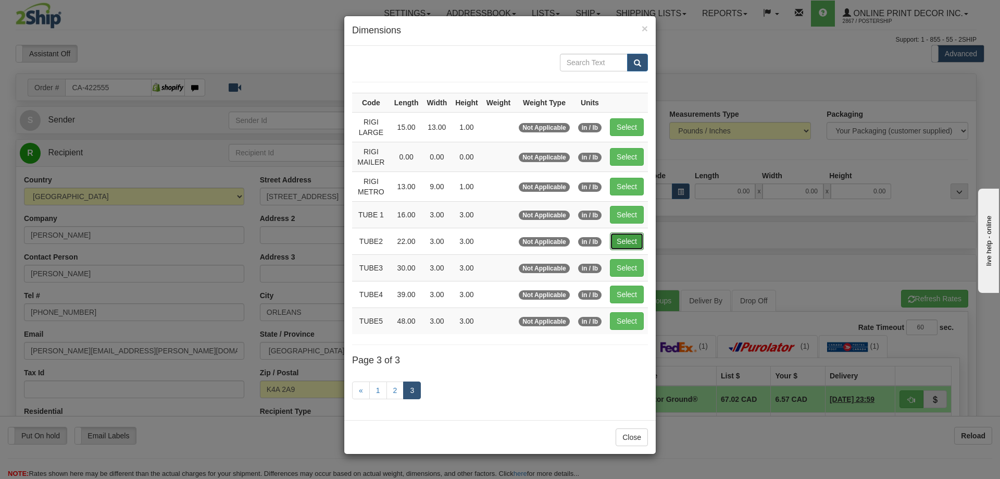
click at [628, 240] on button "Select" at bounding box center [627, 241] width 34 height 18
type input "TUBE2"
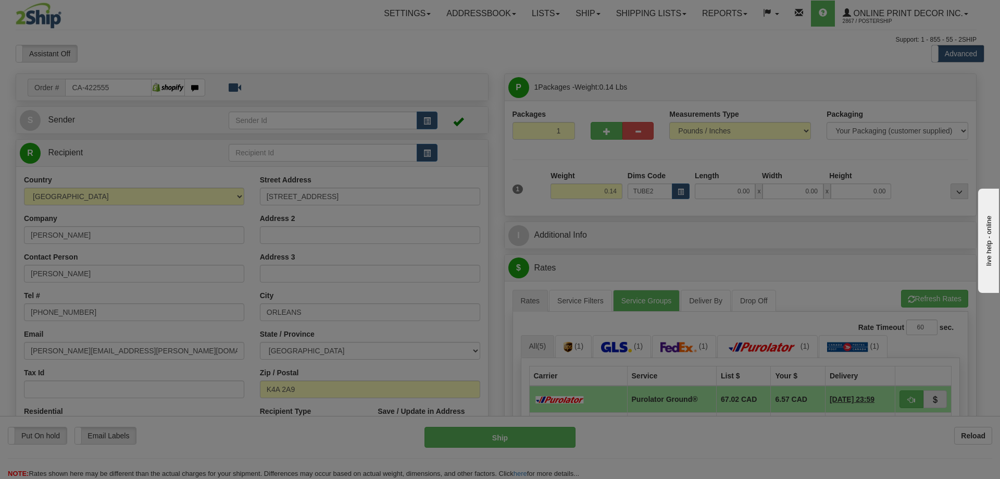
type input "22.00"
type input "3.00"
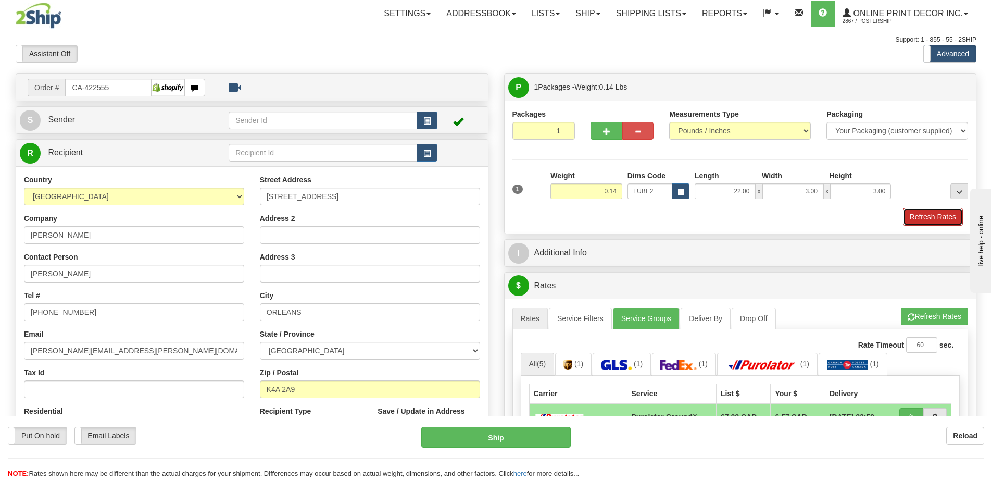
click at [942, 214] on button "Refresh Rates" at bounding box center [933, 217] width 60 height 18
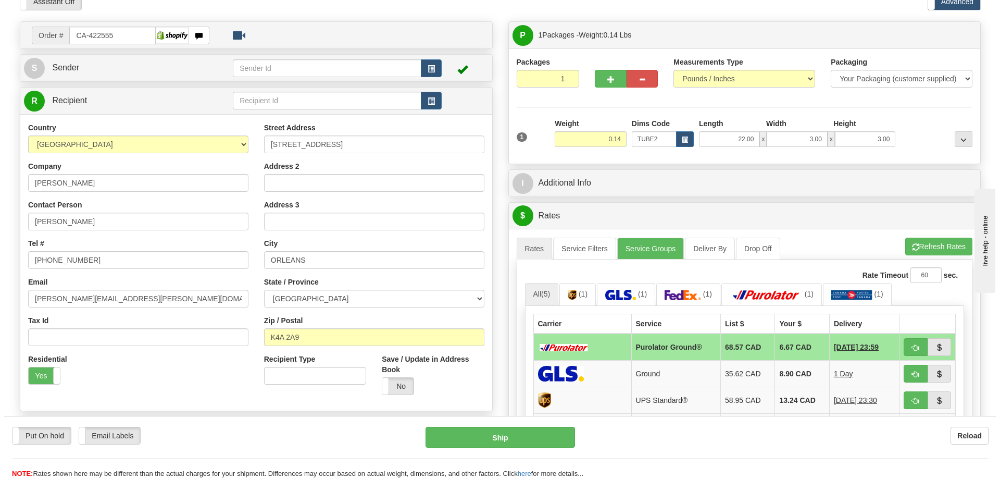
scroll to position [104, 0]
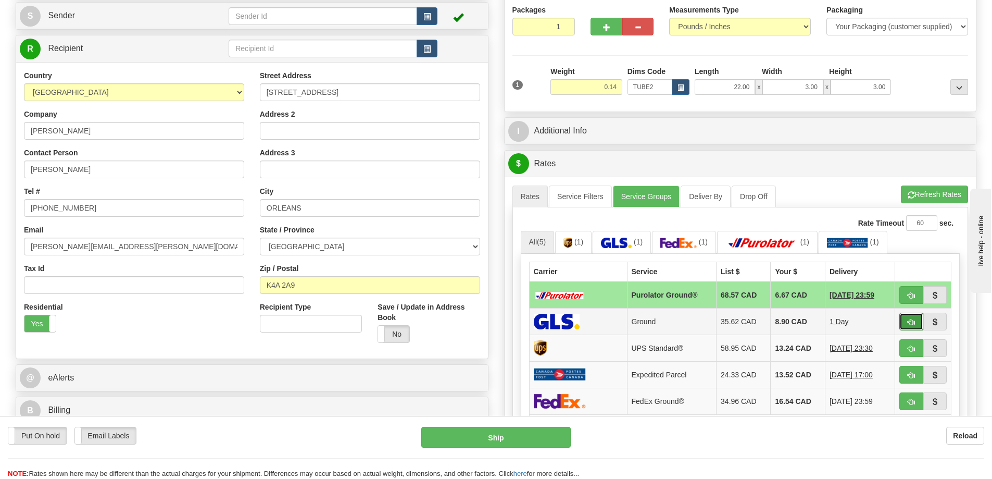
click at [910, 321] on span "button" at bounding box center [911, 322] width 7 height 7
type input "1"
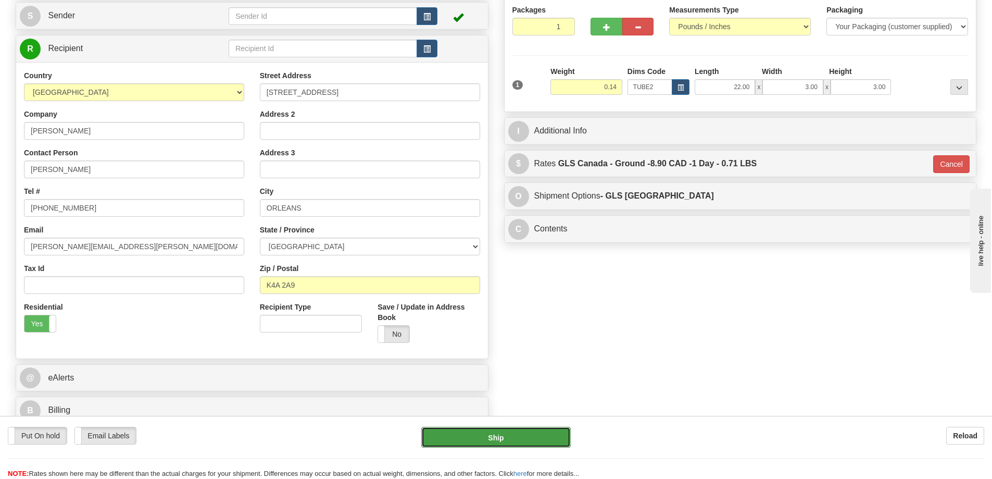
click at [500, 440] on button "Ship" at bounding box center [495, 437] width 149 height 21
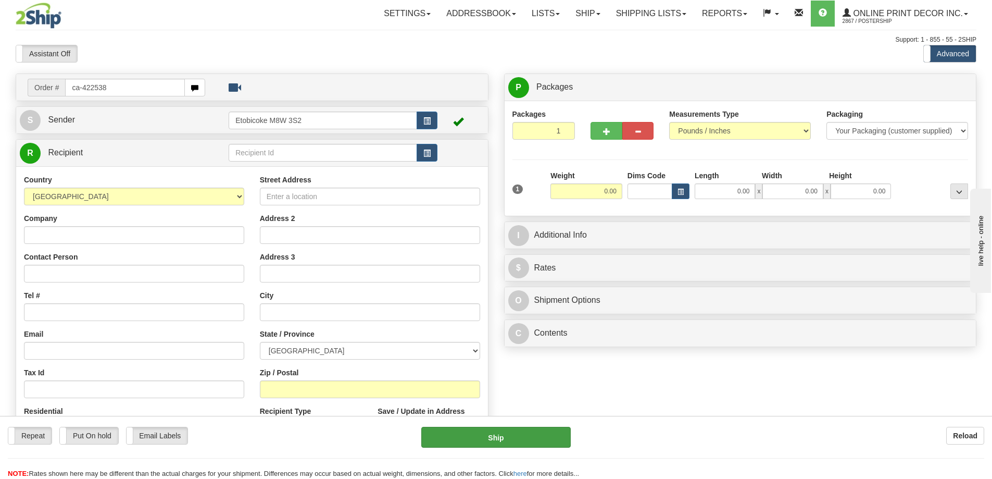
type input "ca-422538"
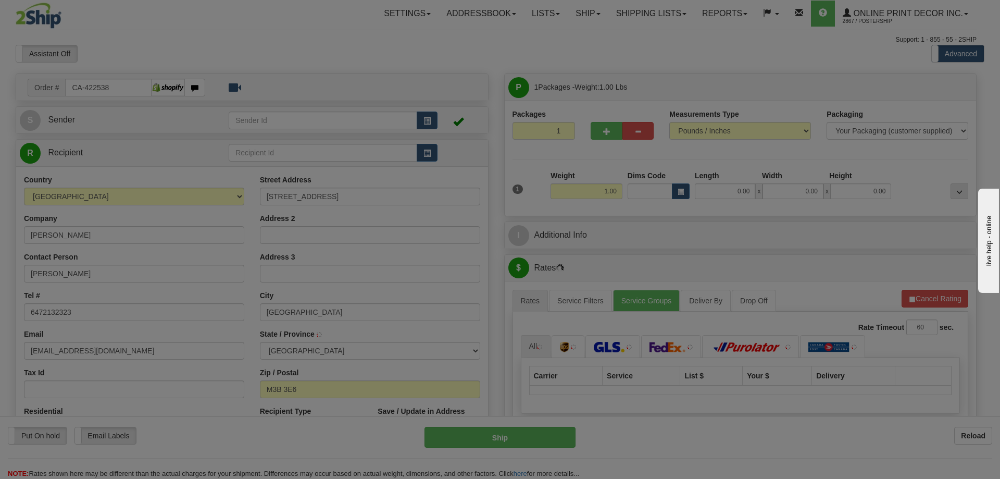
type input "[GEOGRAPHIC_DATA]"
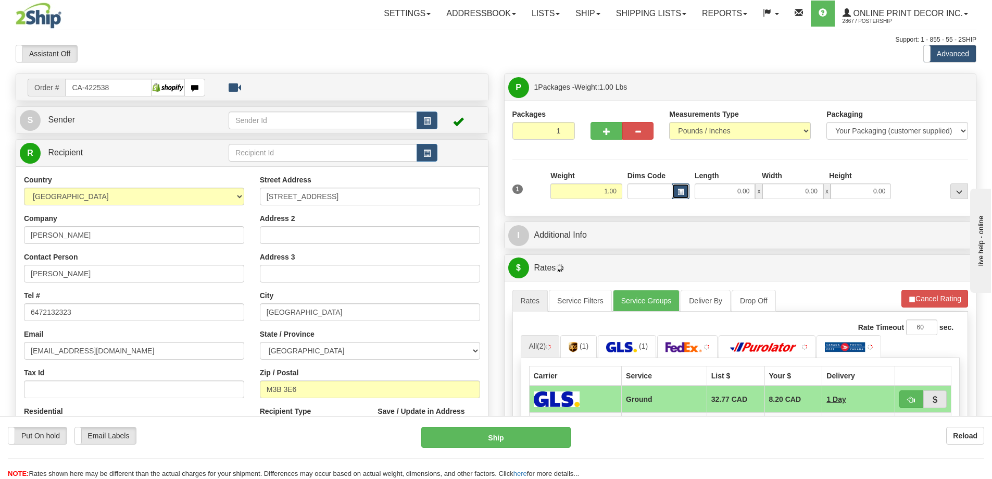
click at [683, 189] on span "button" at bounding box center [681, 192] width 6 height 6
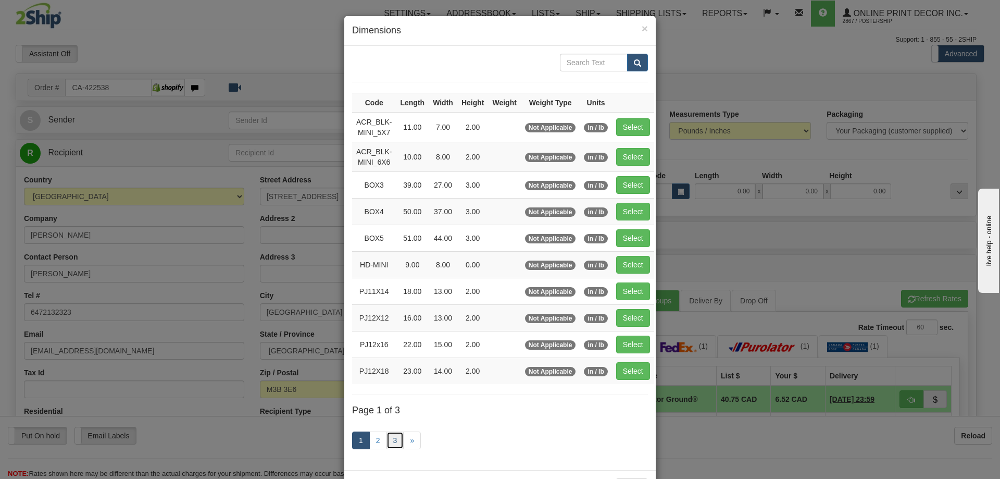
click at [389, 439] on link "3" at bounding box center [395, 440] width 18 height 18
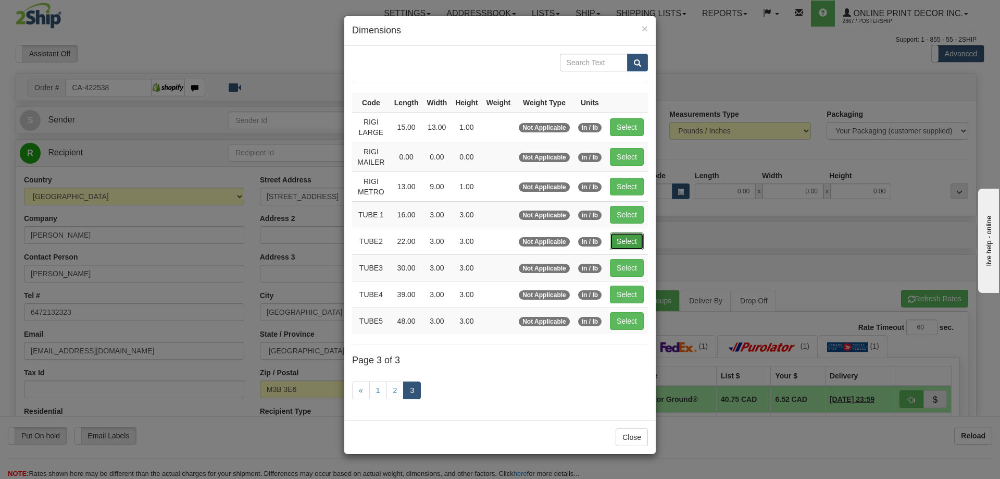
click at [623, 238] on button "Select" at bounding box center [627, 241] width 34 height 18
type input "TUBE2"
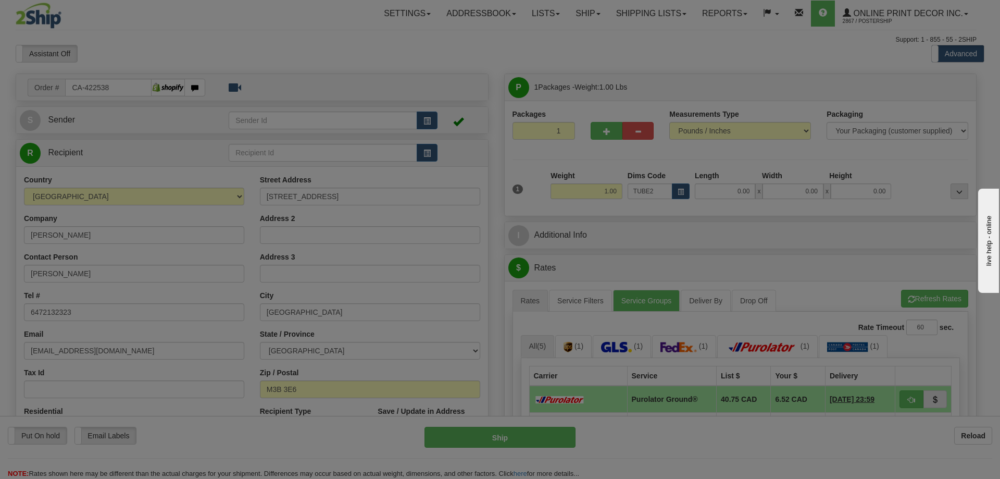
type input "22.00"
type input "3.00"
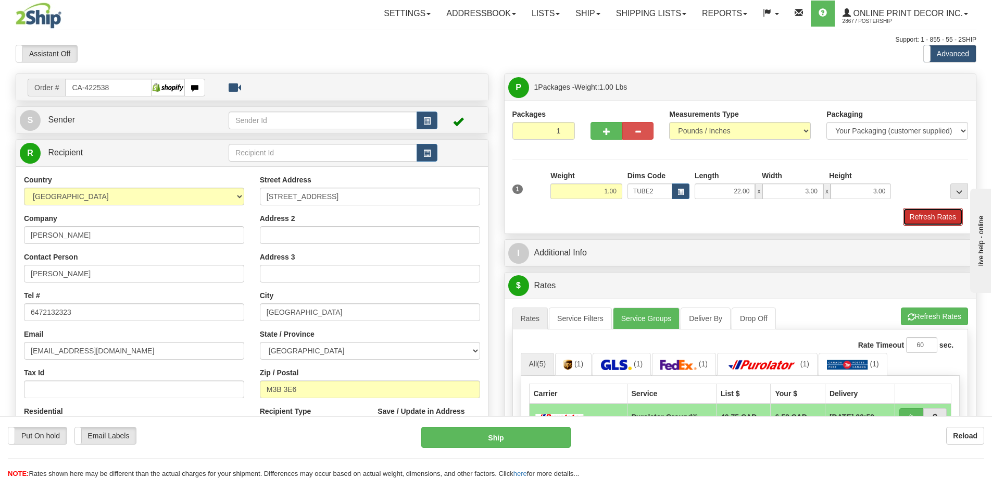
click at [935, 213] on button "Refresh Rates" at bounding box center [933, 217] width 60 height 18
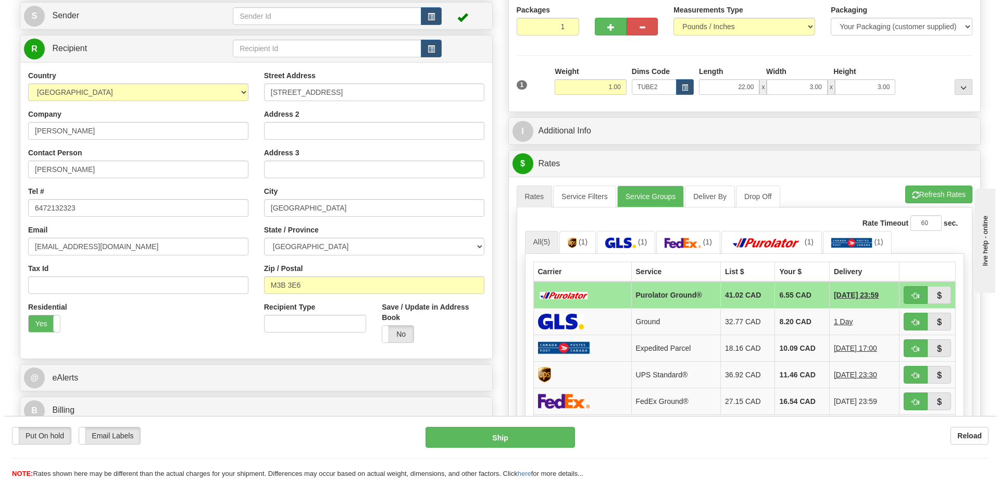
scroll to position [208, 0]
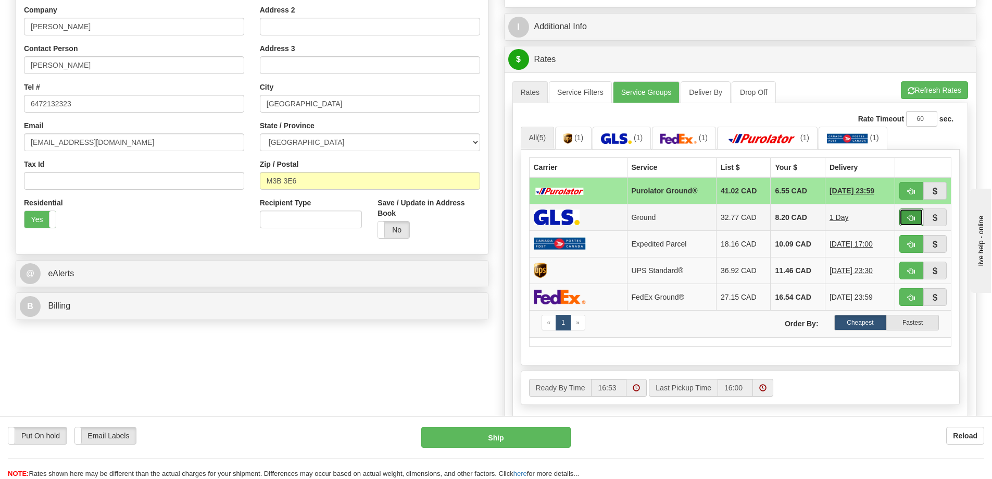
click at [918, 216] on button "button" at bounding box center [911, 217] width 24 height 18
type input "1"
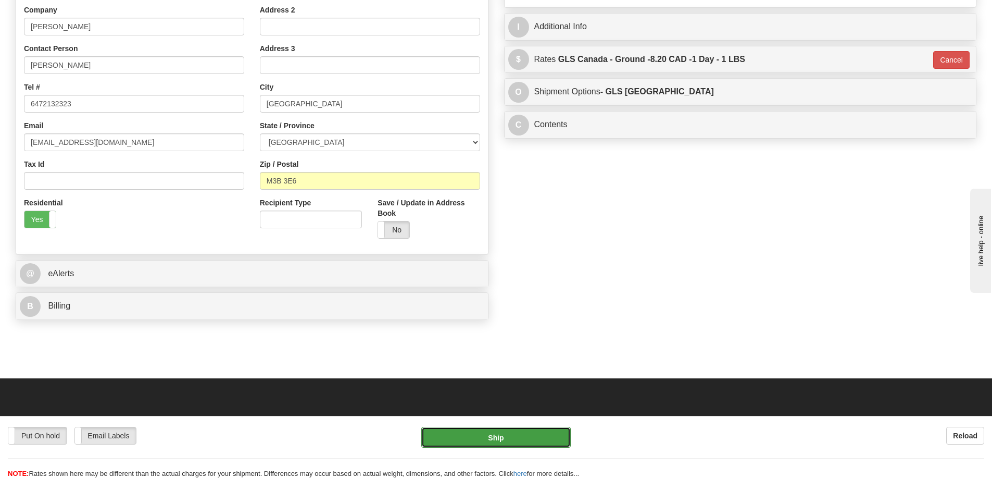
click at [478, 438] on button "Ship" at bounding box center [495, 437] width 149 height 21
